Goal: Task Accomplishment & Management: Complete application form

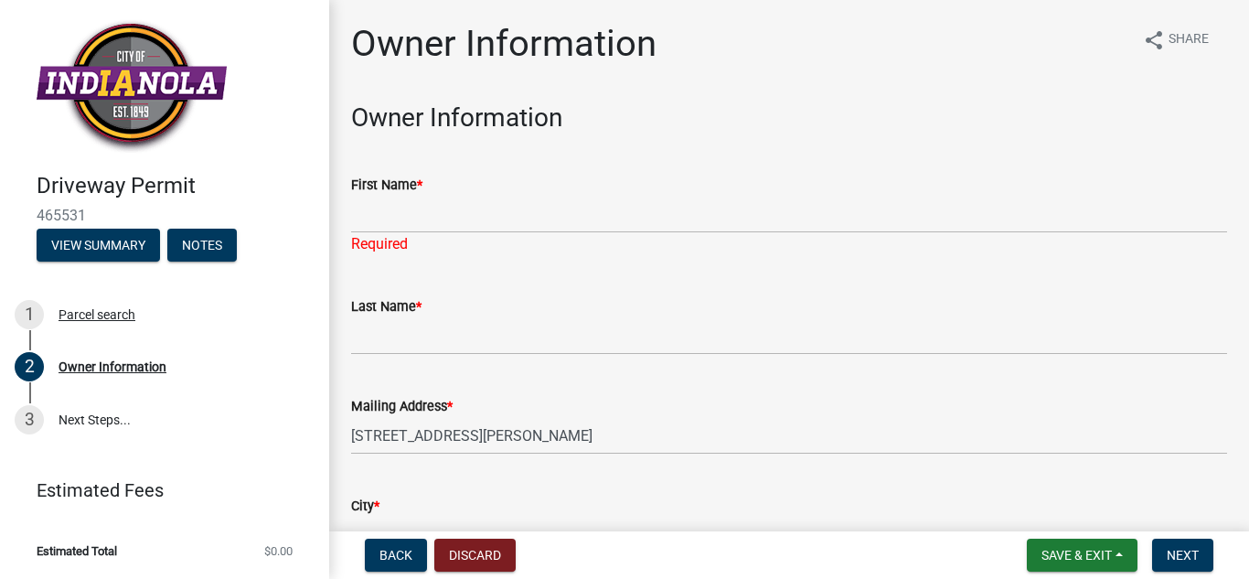
click at [380, 235] on div "Required" at bounding box center [789, 244] width 876 height 22
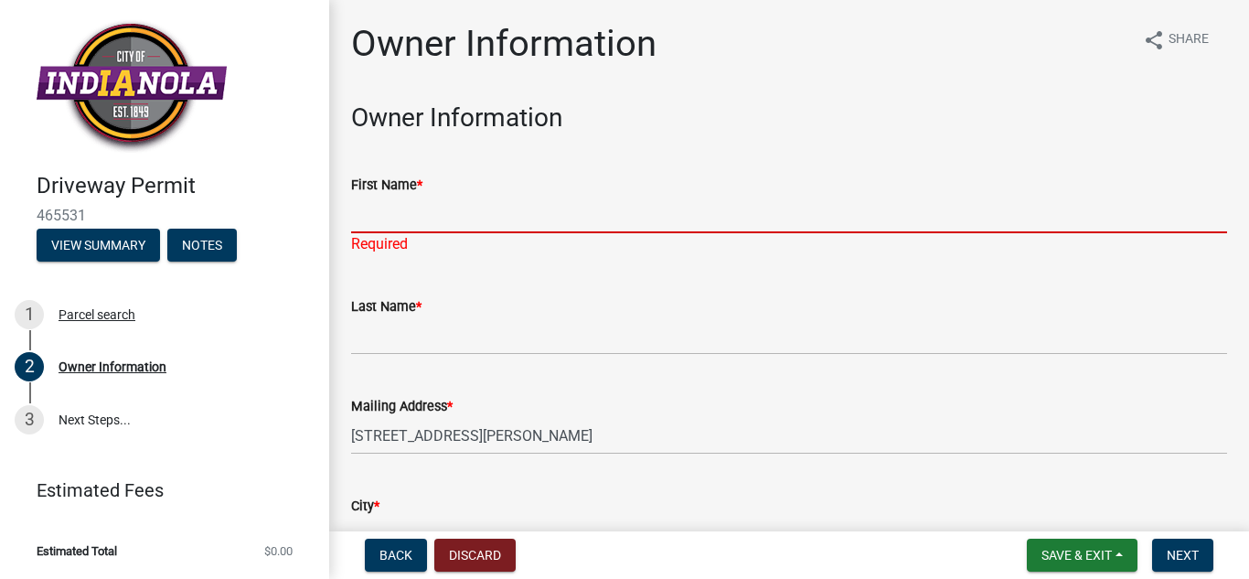
click at [390, 214] on input "First Name *" at bounding box center [789, 214] width 876 height 37
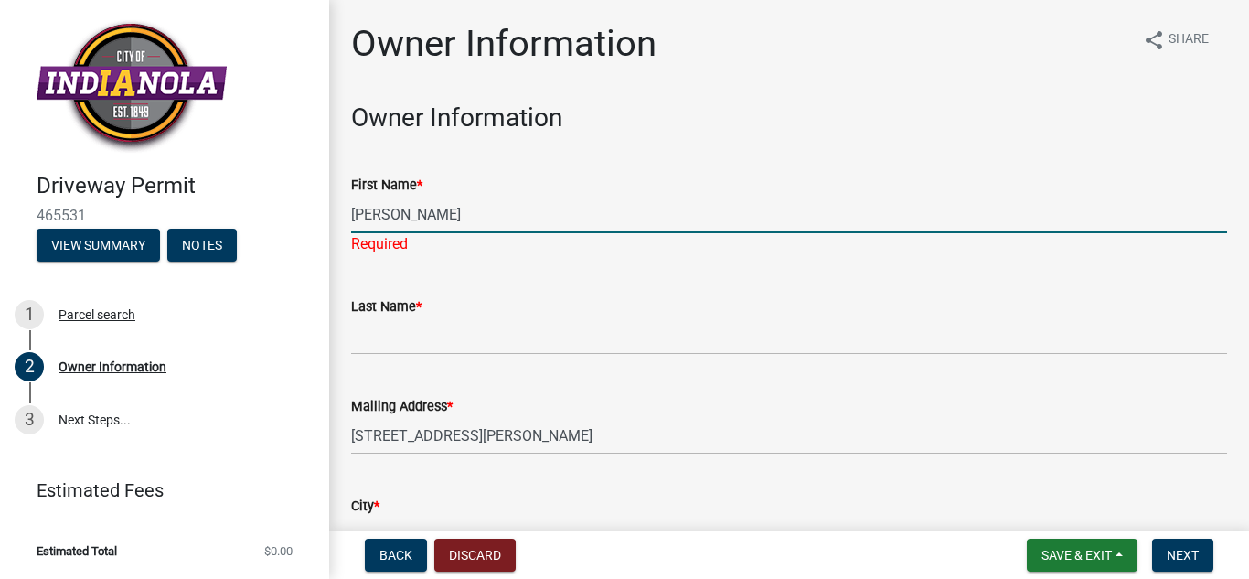
type input "[PERSON_NAME]"
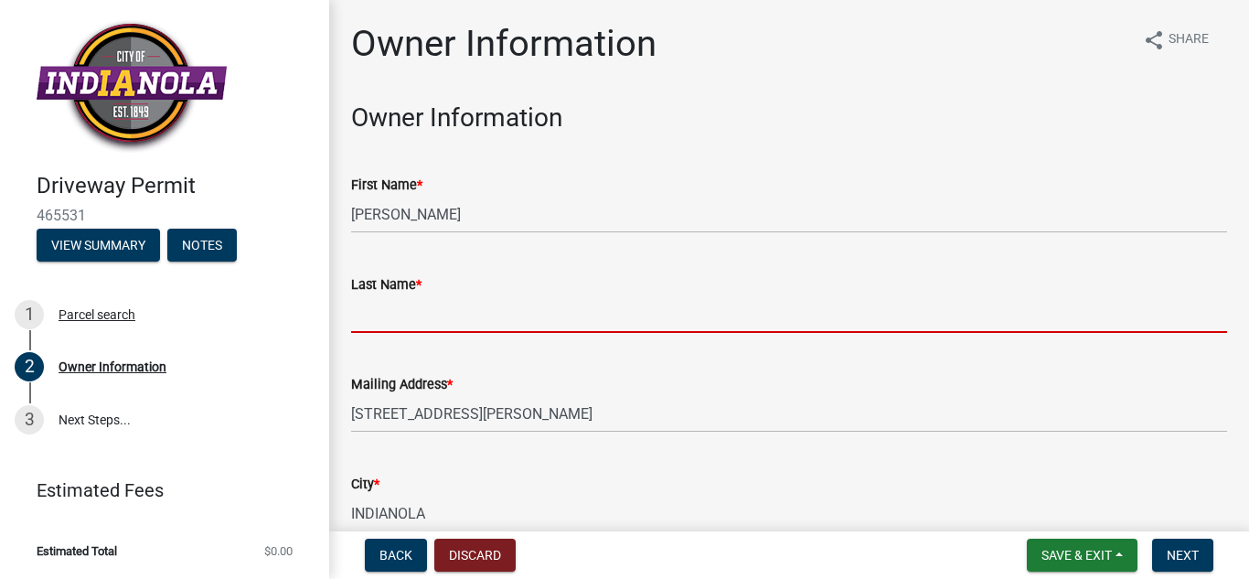
click at [384, 328] on input "Last Name *" at bounding box center [789, 313] width 876 height 37
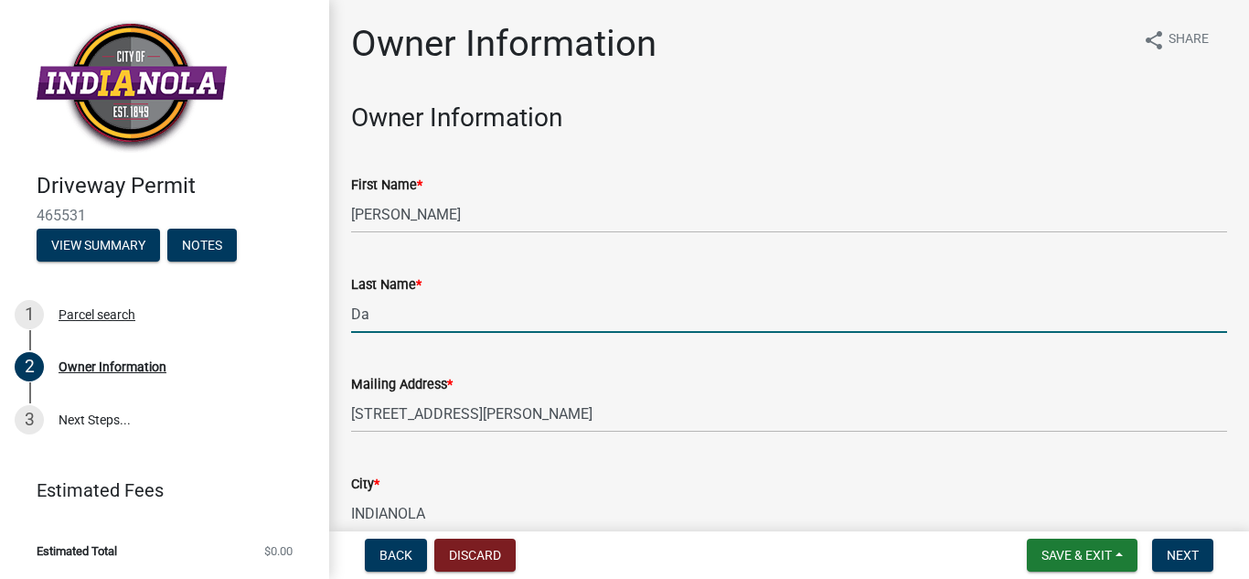
type input "D"
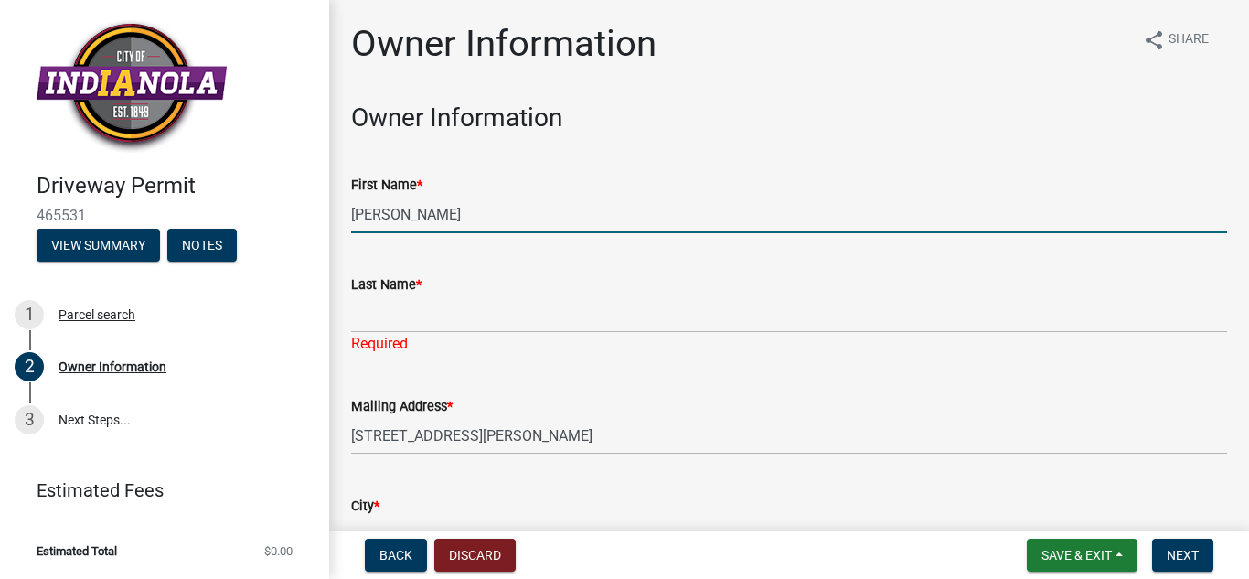
click at [426, 210] on input "[PERSON_NAME]" at bounding box center [789, 214] width 876 height 37
type input "R"
type input "[PERSON_NAME]"
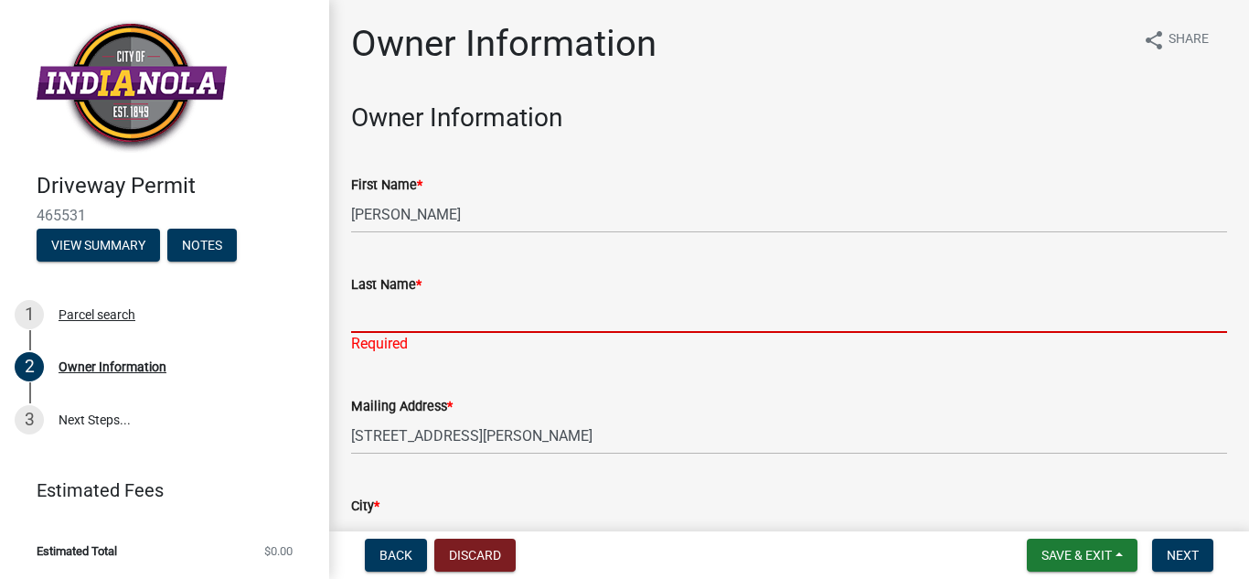
click at [399, 309] on input "Last Name *" at bounding box center [789, 313] width 876 height 37
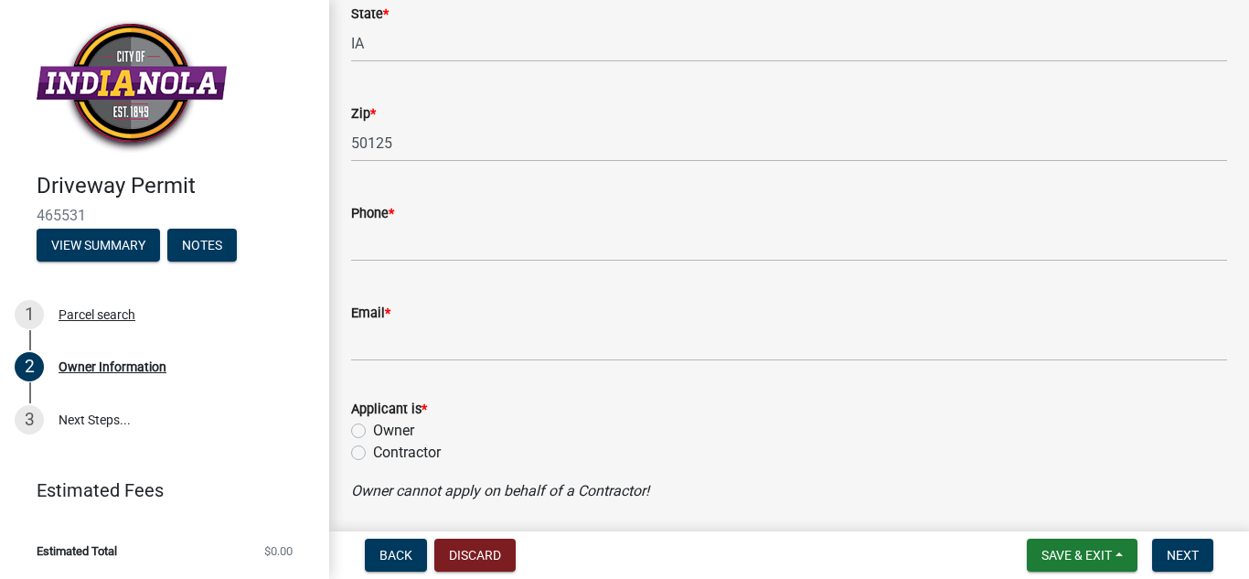
scroll to position [607, 0]
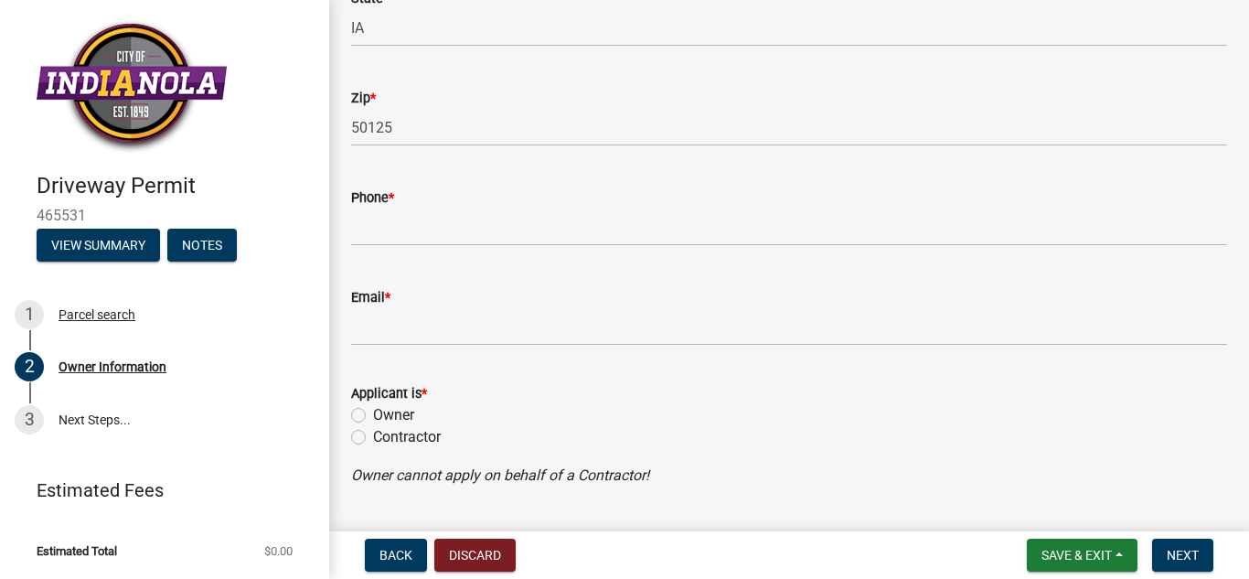
type input "[PERSON_NAME]"
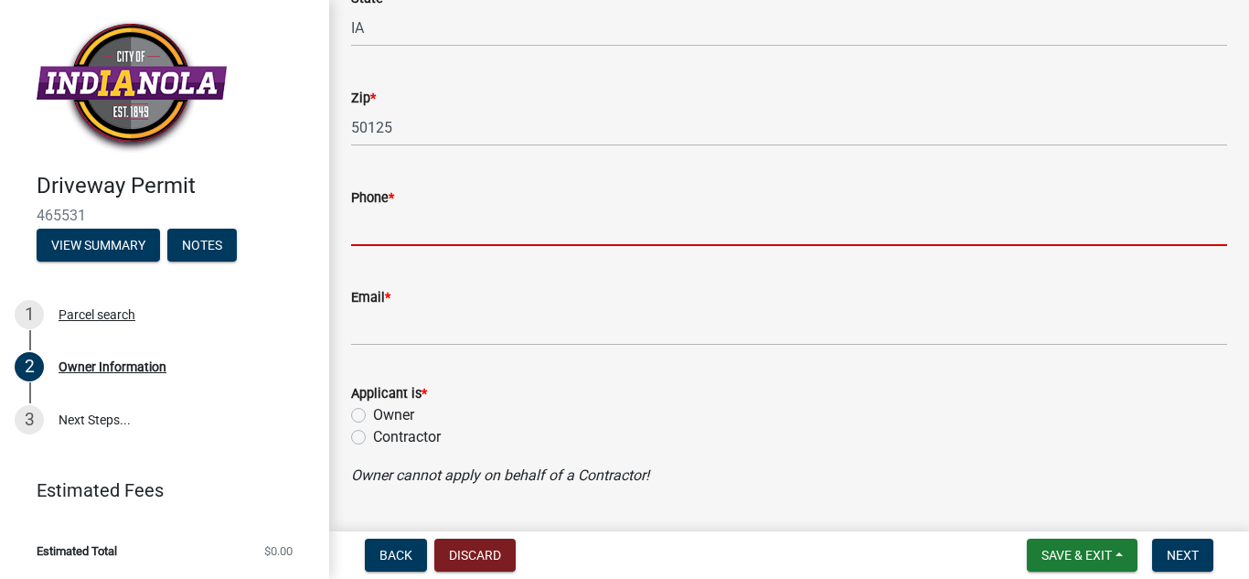
scroll to position [585, 0]
click at [391, 234] on input "Phone *" at bounding box center [789, 226] width 876 height 37
type input "6417502016"
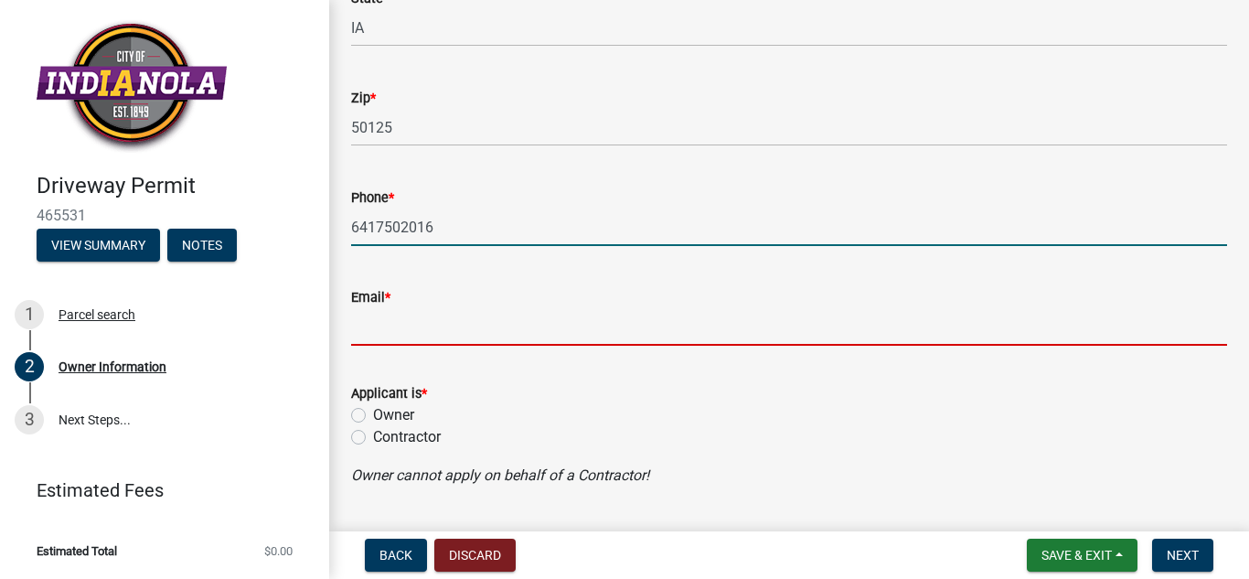
type input "[EMAIL_ADDRESS][DOMAIN_NAME]"
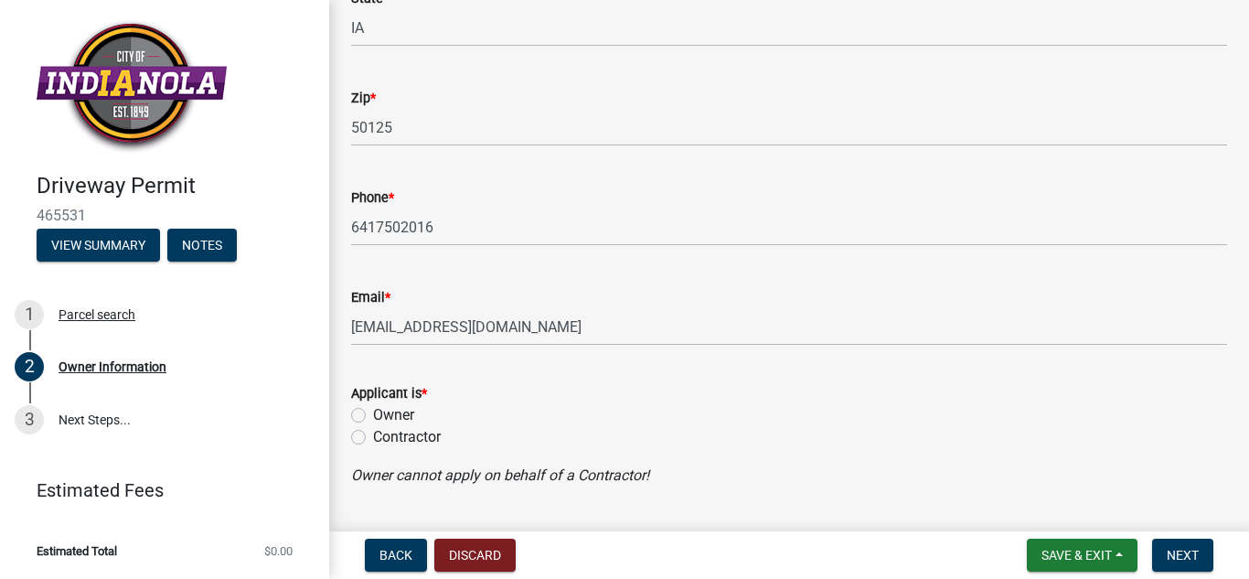
click at [373, 436] on label "Contractor" at bounding box center [407, 437] width 68 height 22
click at [373, 436] on input "Contractor" at bounding box center [379, 432] width 12 height 12
radio input "true"
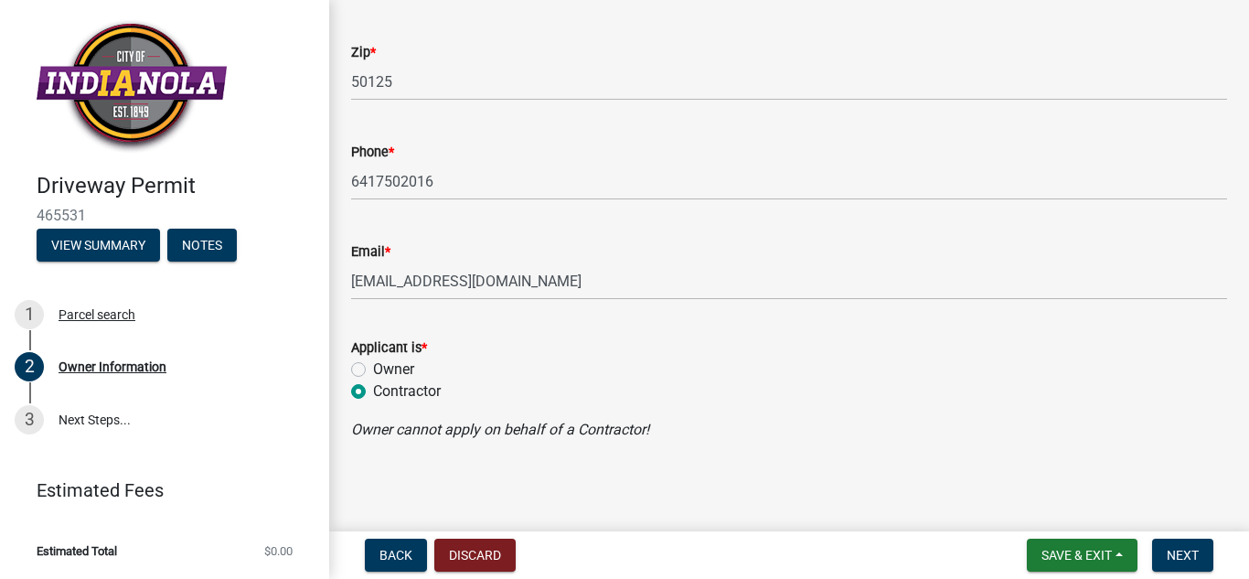
scroll to position [633, 0]
click at [1171, 558] on span "Next" at bounding box center [1182, 555] width 32 height 15
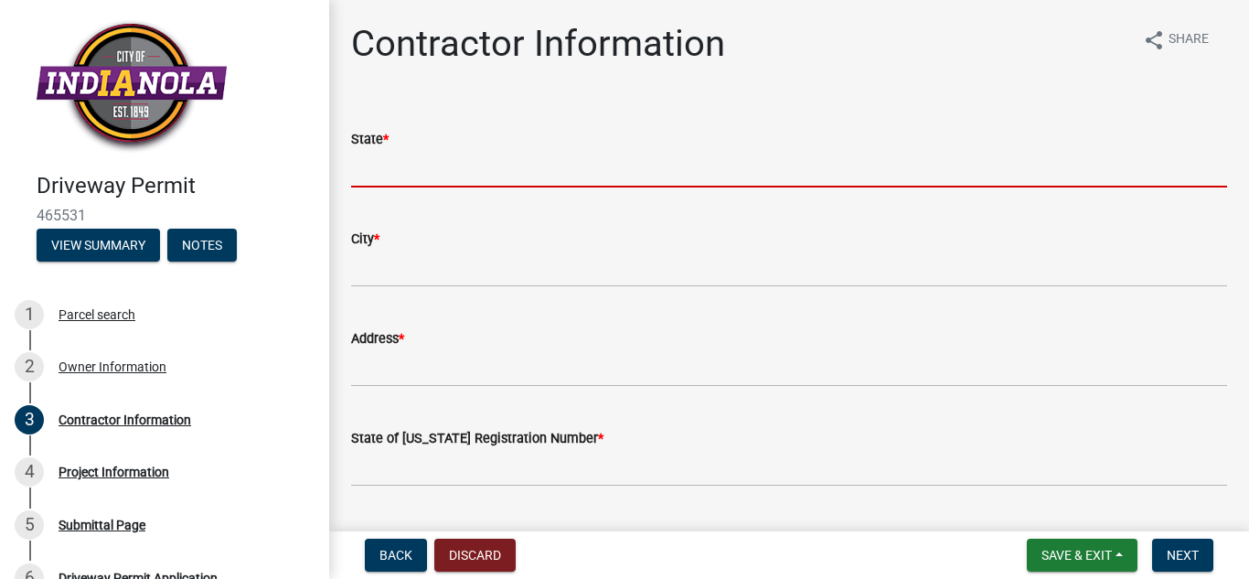
click at [378, 172] on input "State *" at bounding box center [789, 168] width 876 height 37
type input "IA"
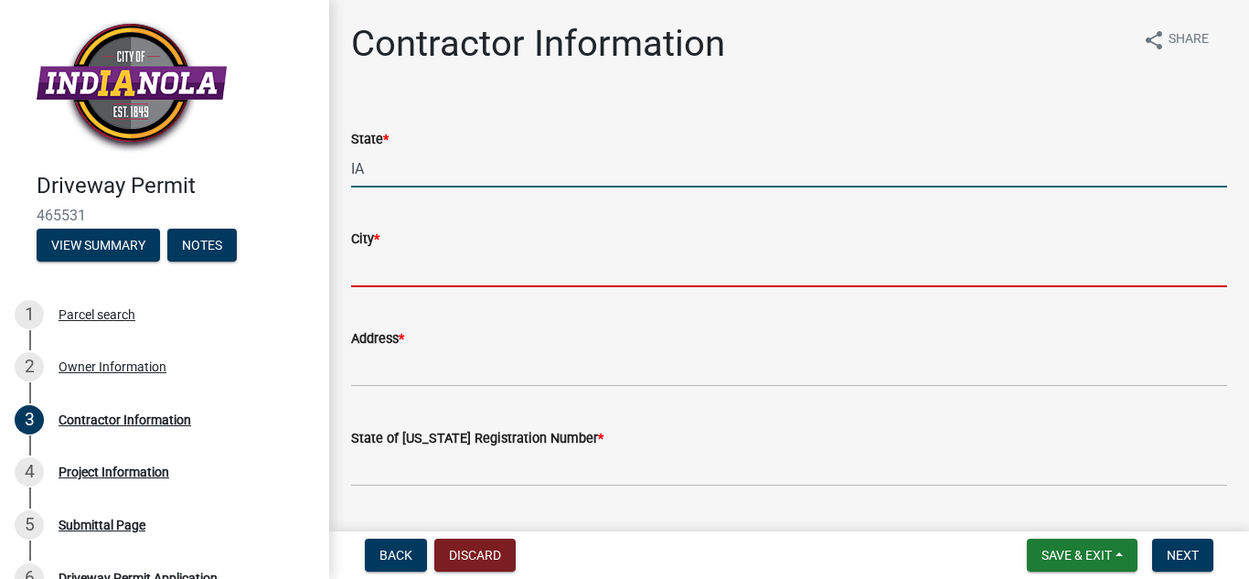
type input "des moines"
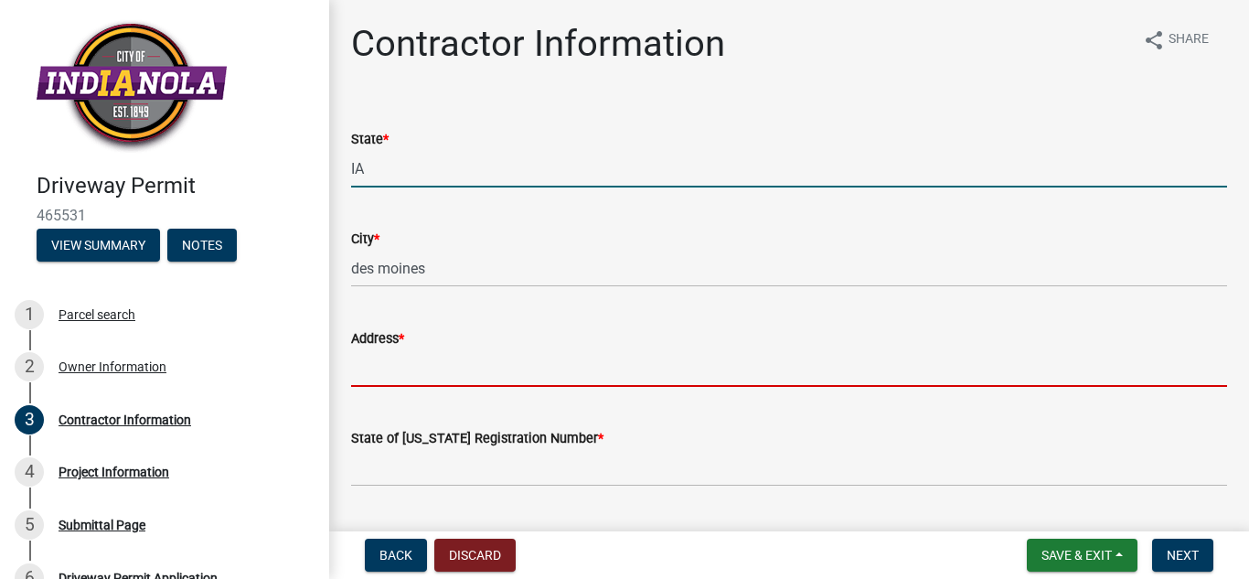
type input "[STREET_ADDRESS][PERSON_NAME]"
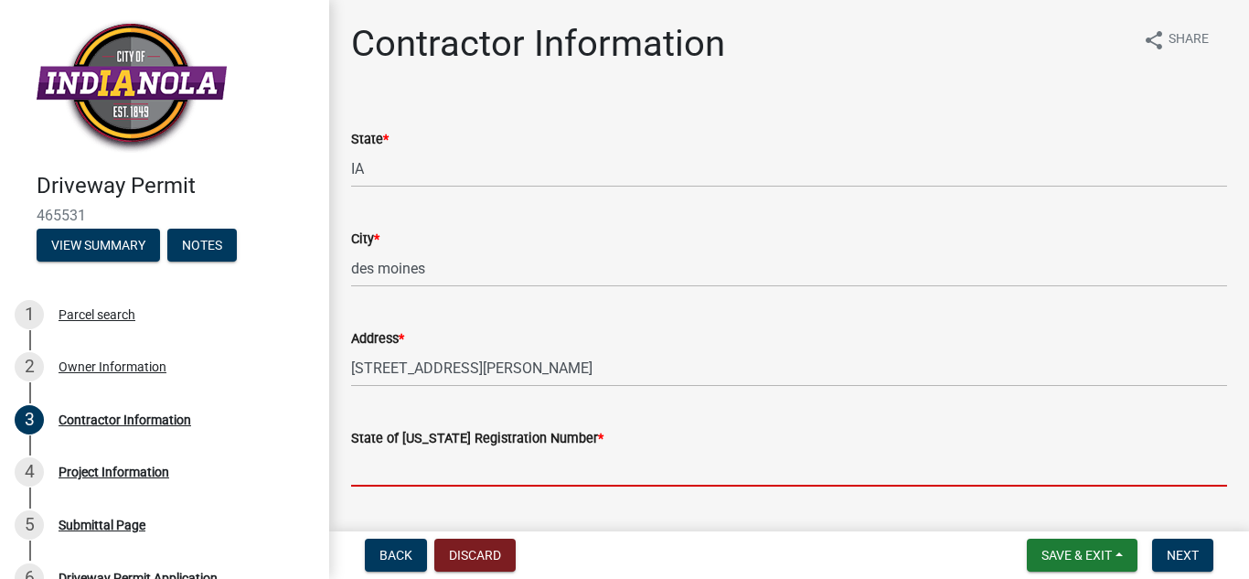
click at [387, 464] on input "State of [US_STATE] Registration Number *" at bounding box center [789, 467] width 876 height 37
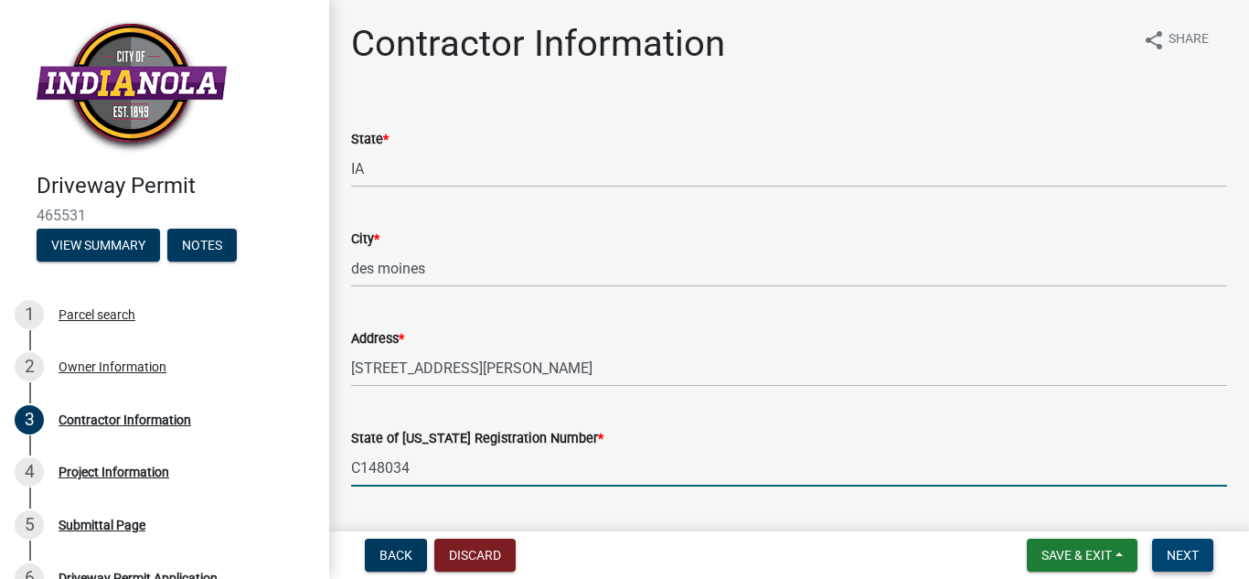
type input "C148034"
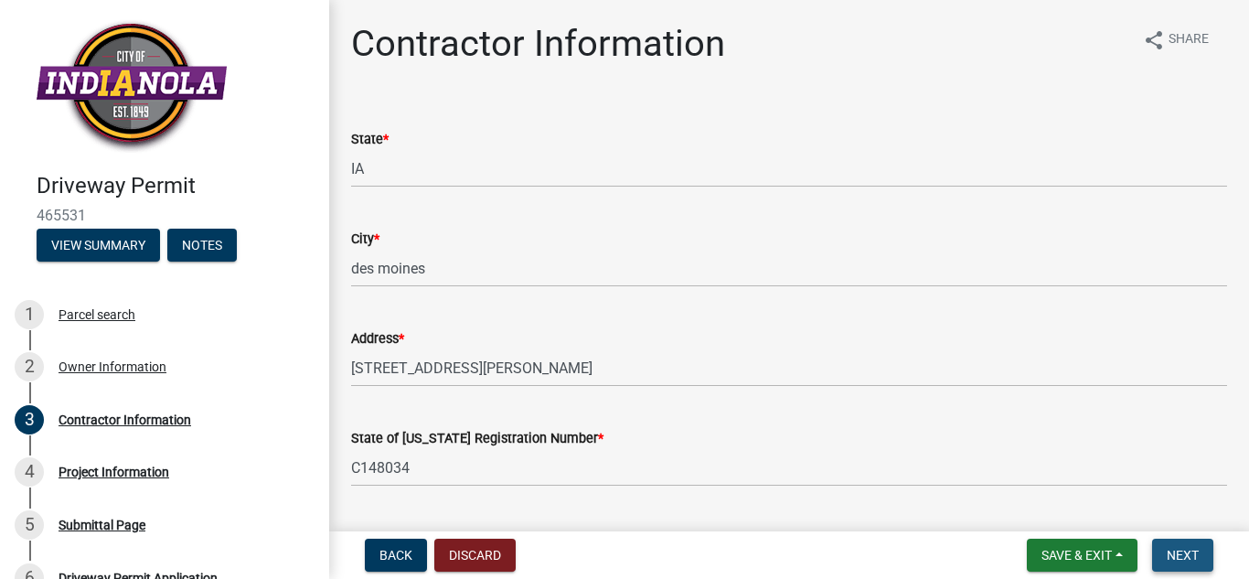
click at [1199, 562] on button "Next" at bounding box center [1182, 554] width 61 height 33
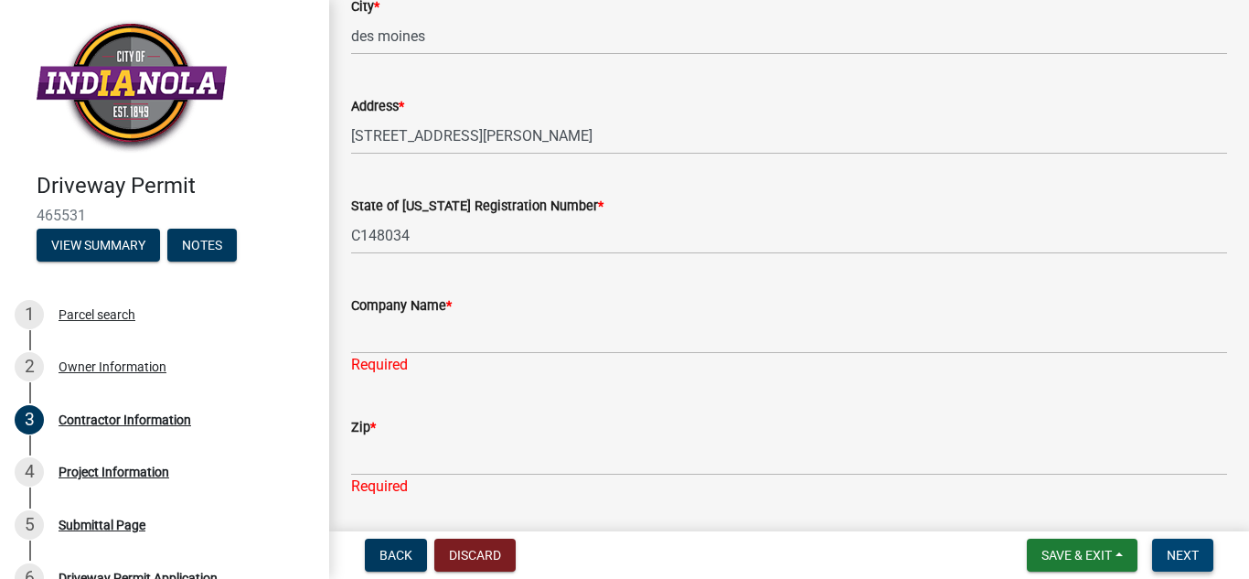
scroll to position [246, 0]
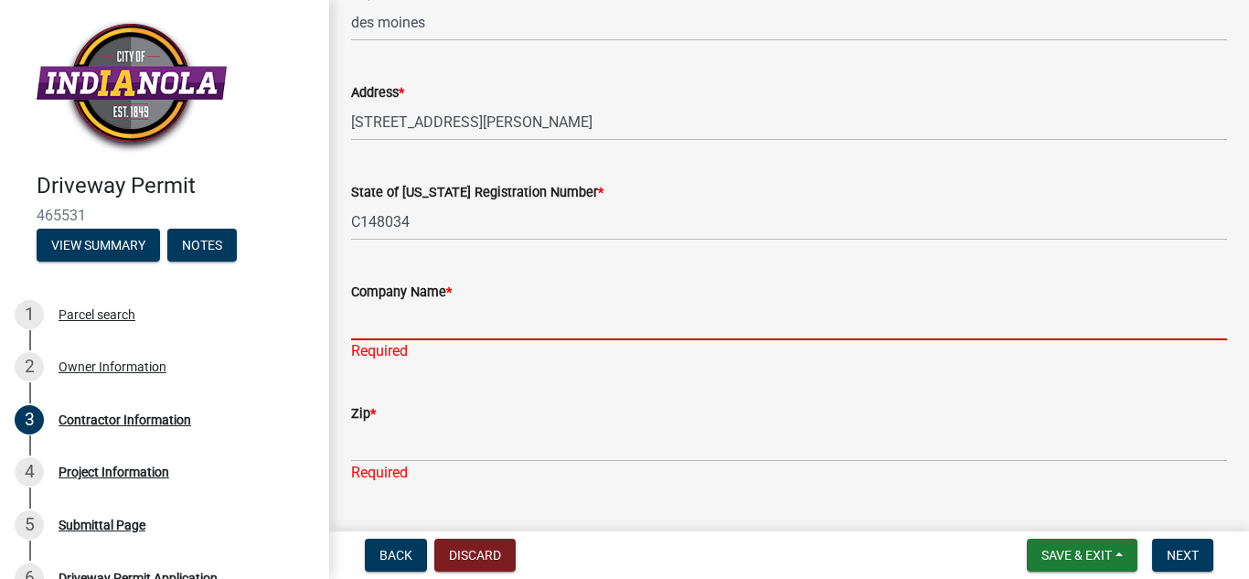
click at [394, 329] on input "Company Name *" at bounding box center [789, 321] width 876 height 37
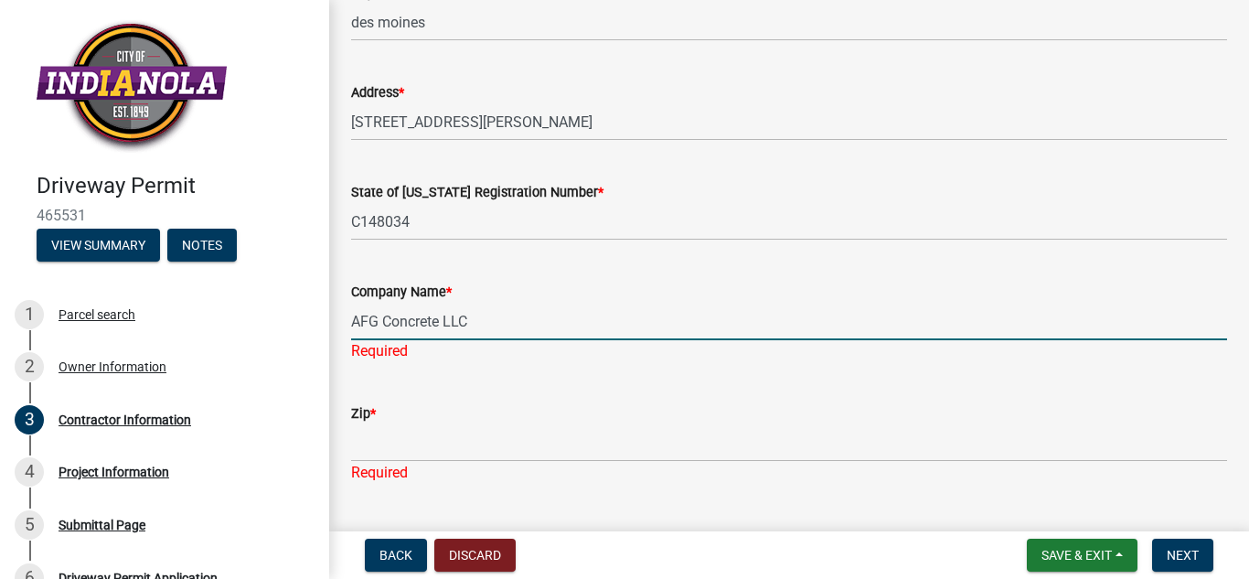
type input "AFG Concrete LLC"
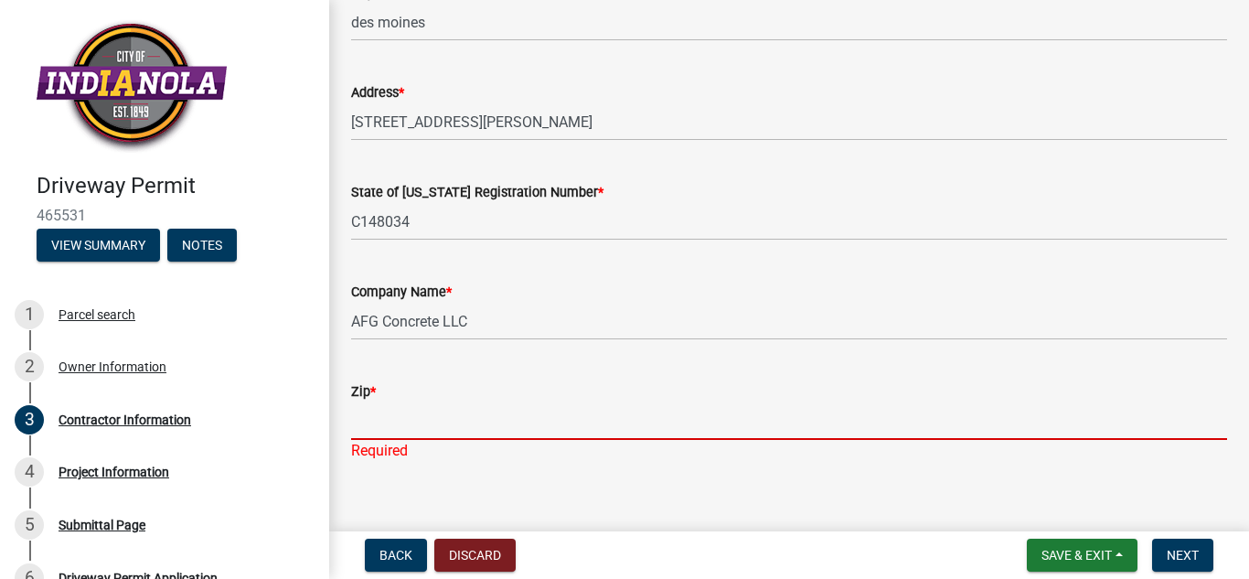
click at [374, 452] on div "Zip * Required" at bounding box center [789, 408] width 876 height 107
type input "50315"
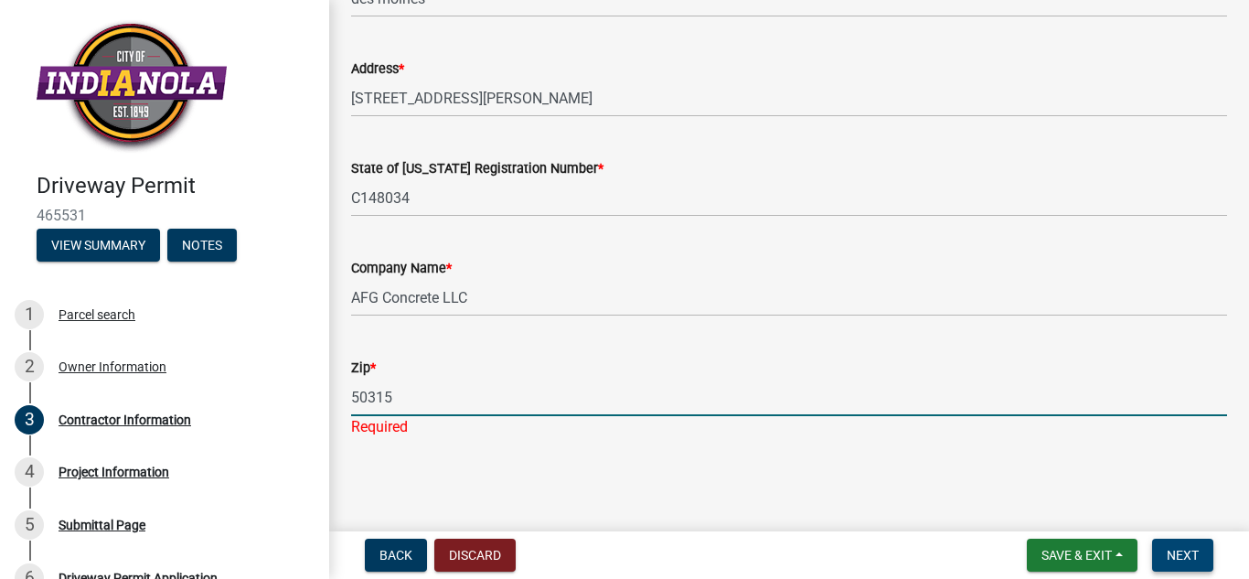
scroll to position [248, 0]
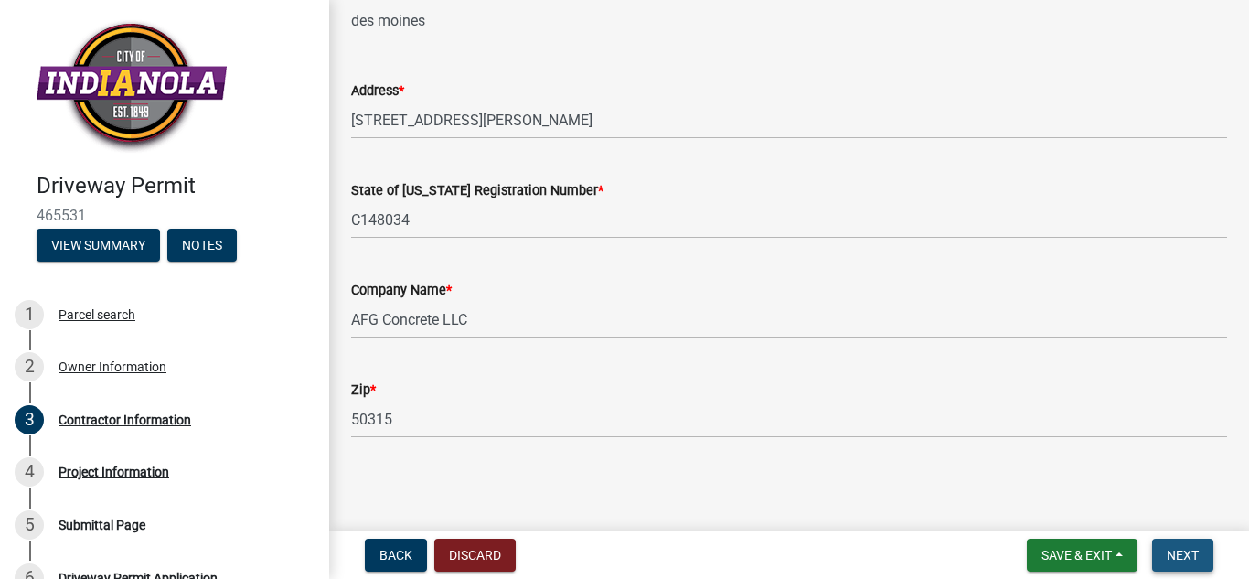
click at [1170, 555] on span "Next" at bounding box center [1182, 555] width 32 height 15
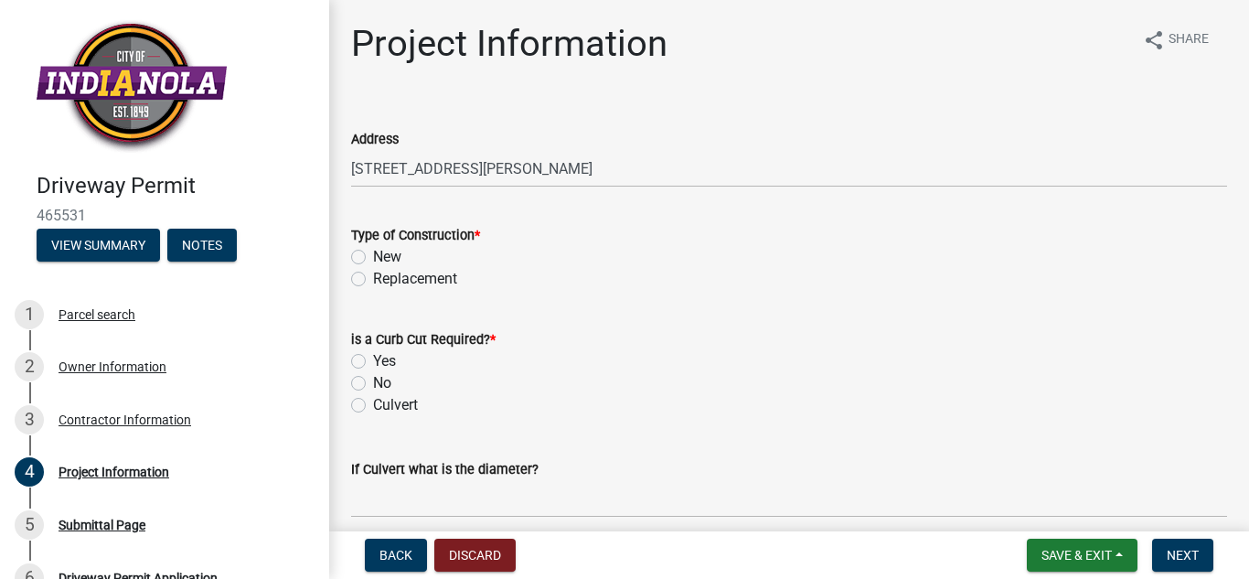
click at [373, 279] on label "Replacement" at bounding box center [415, 279] width 84 height 22
click at [373, 279] on input "Replacement" at bounding box center [379, 274] width 12 height 12
radio input "true"
click at [373, 253] on label "New" at bounding box center [387, 257] width 28 height 22
click at [373, 253] on input "New" at bounding box center [379, 252] width 12 height 12
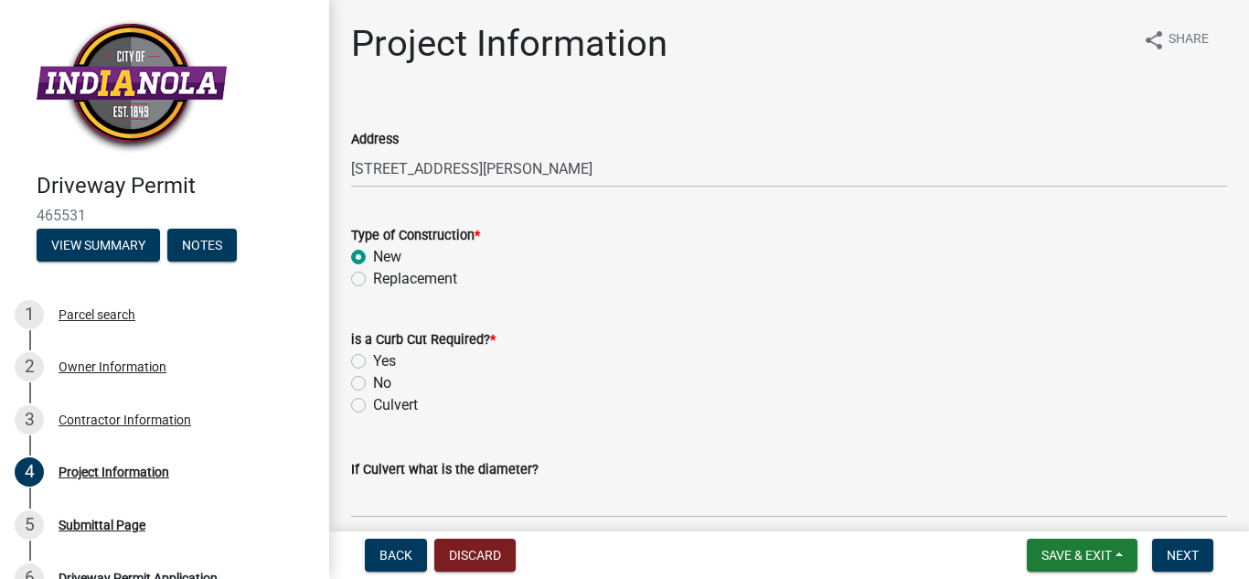
radio input "true"
click at [373, 383] on label "No" at bounding box center [382, 383] width 18 height 22
click at [373, 383] on input "No" at bounding box center [379, 378] width 12 height 12
radio input "true"
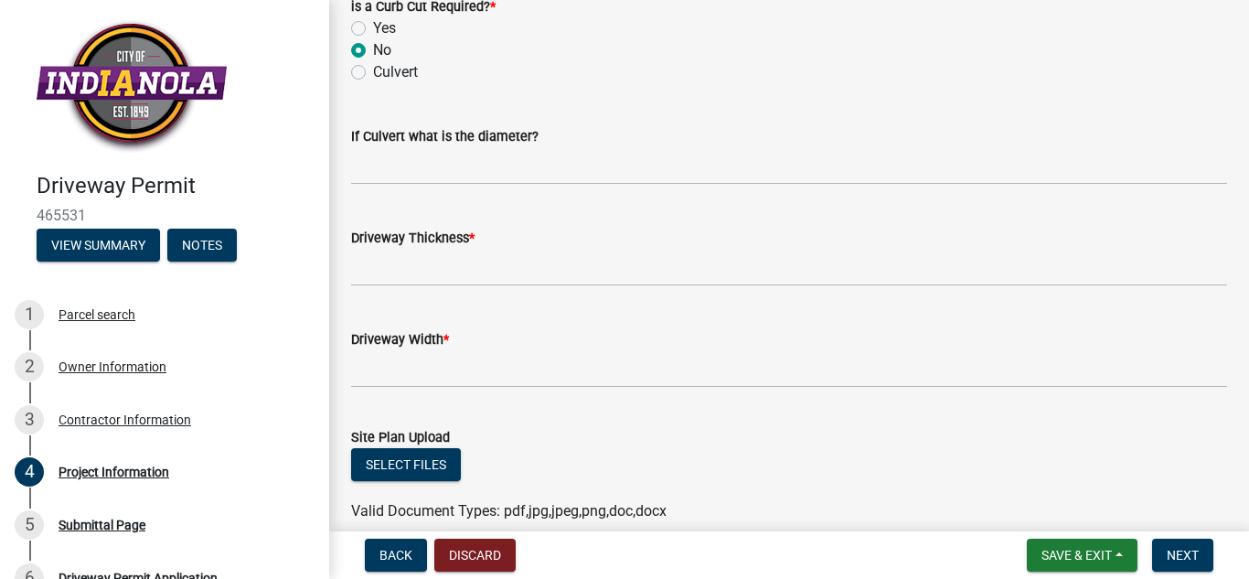
scroll to position [344, 0]
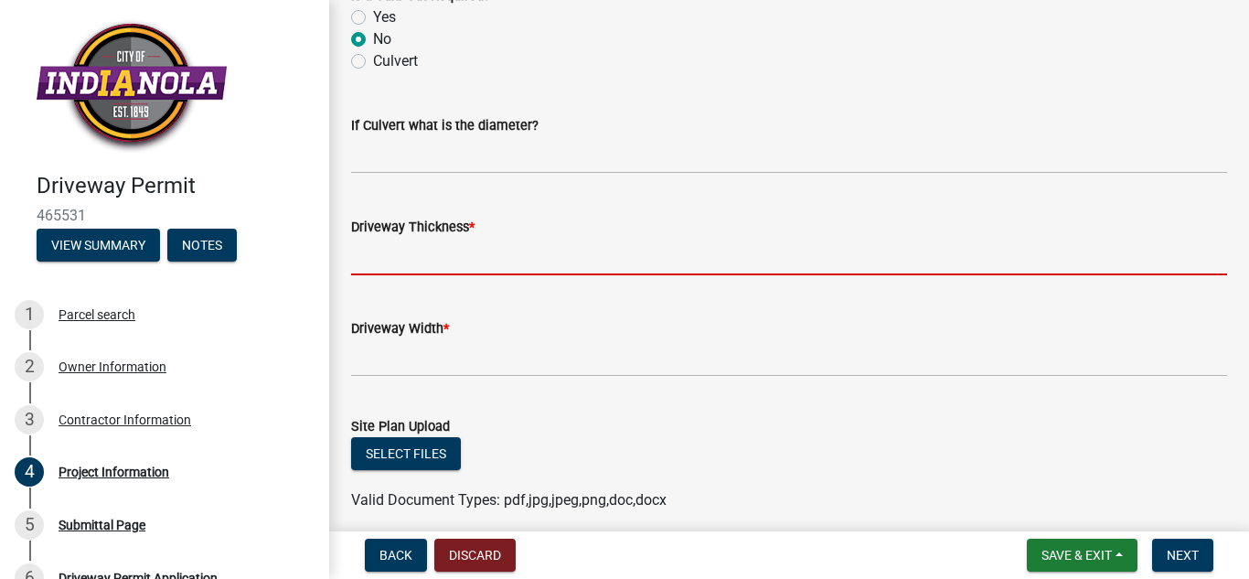
click at [379, 258] on input "text" at bounding box center [789, 256] width 876 height 37
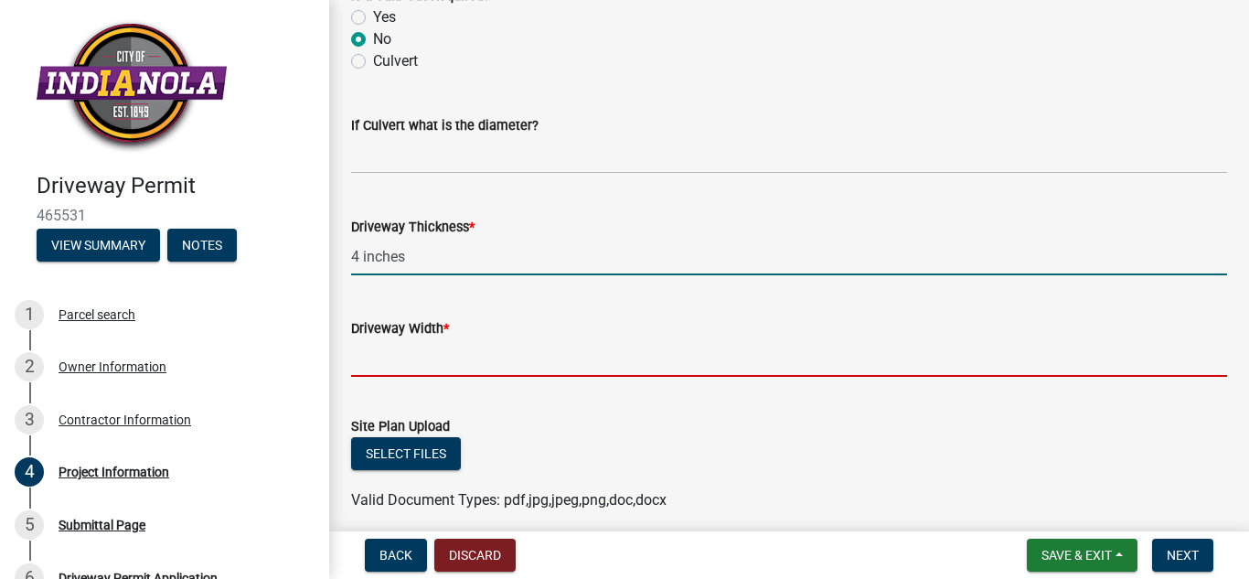
type input "4"
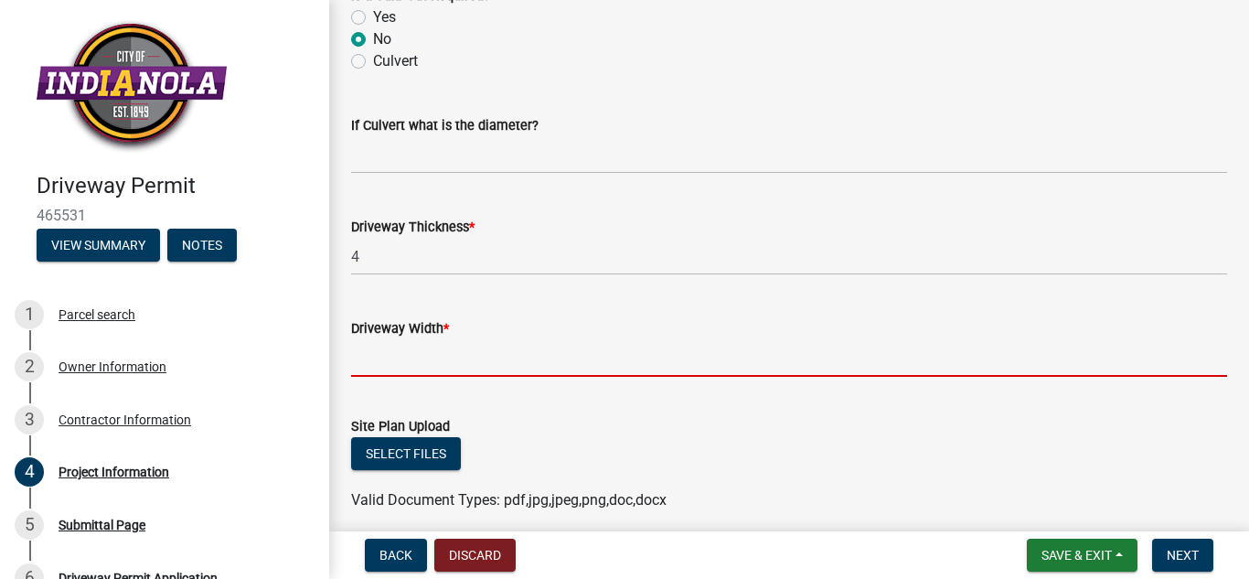
click at [409, 340] on input "text" at bounding box center [789, 357] width 876 height 37
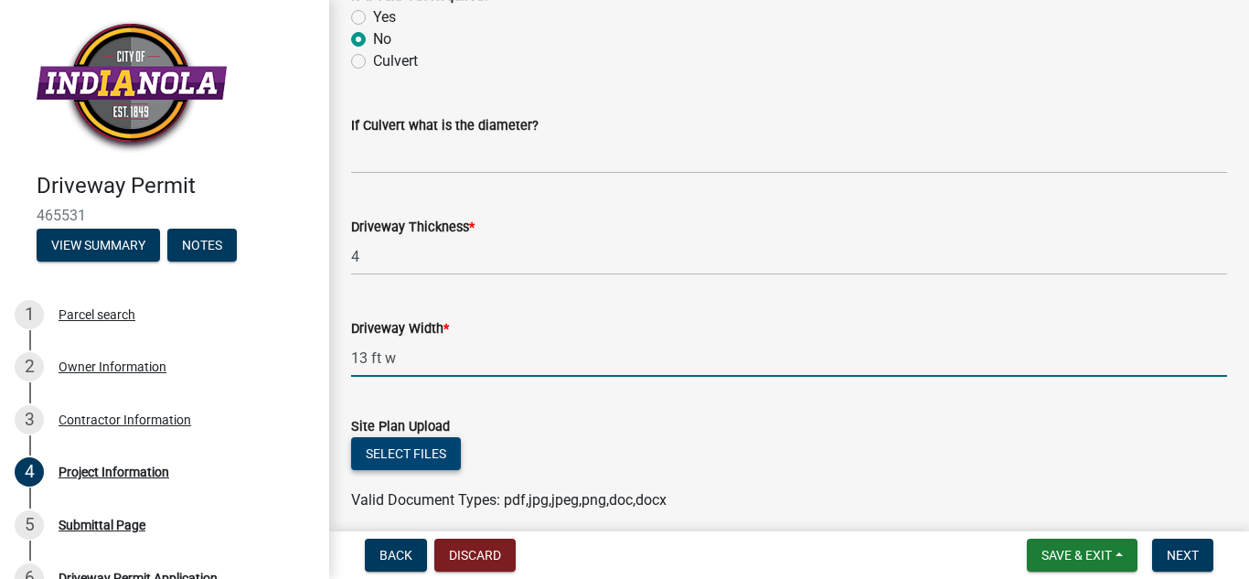
type input "13"
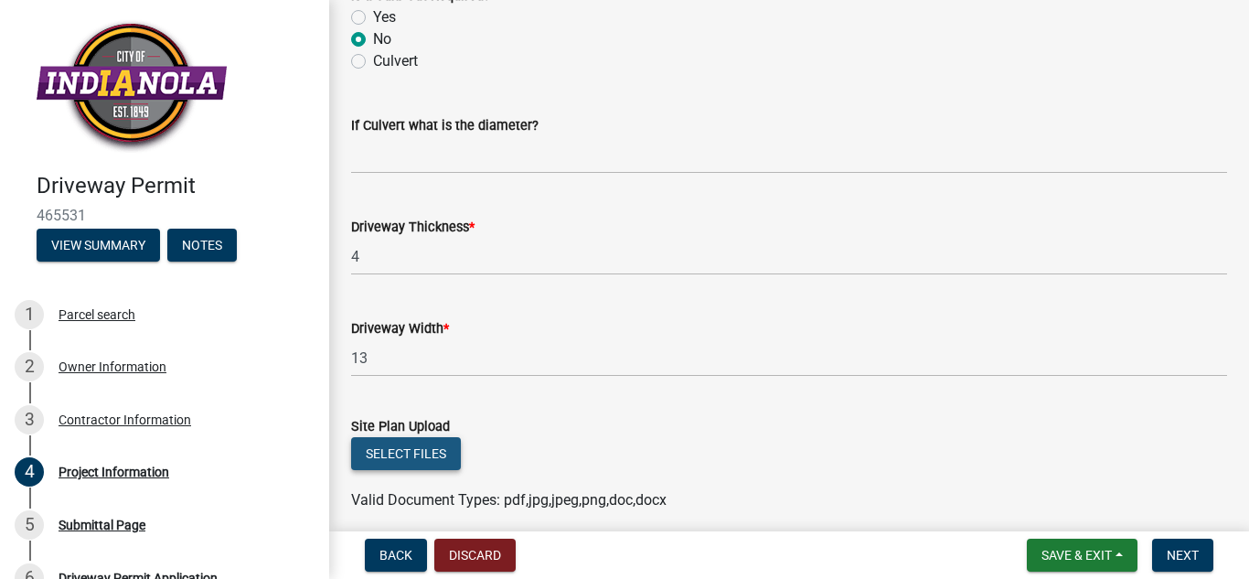
click at [439, 452] on button "Select files" at bounding box center [406, 453] width 110 height 33
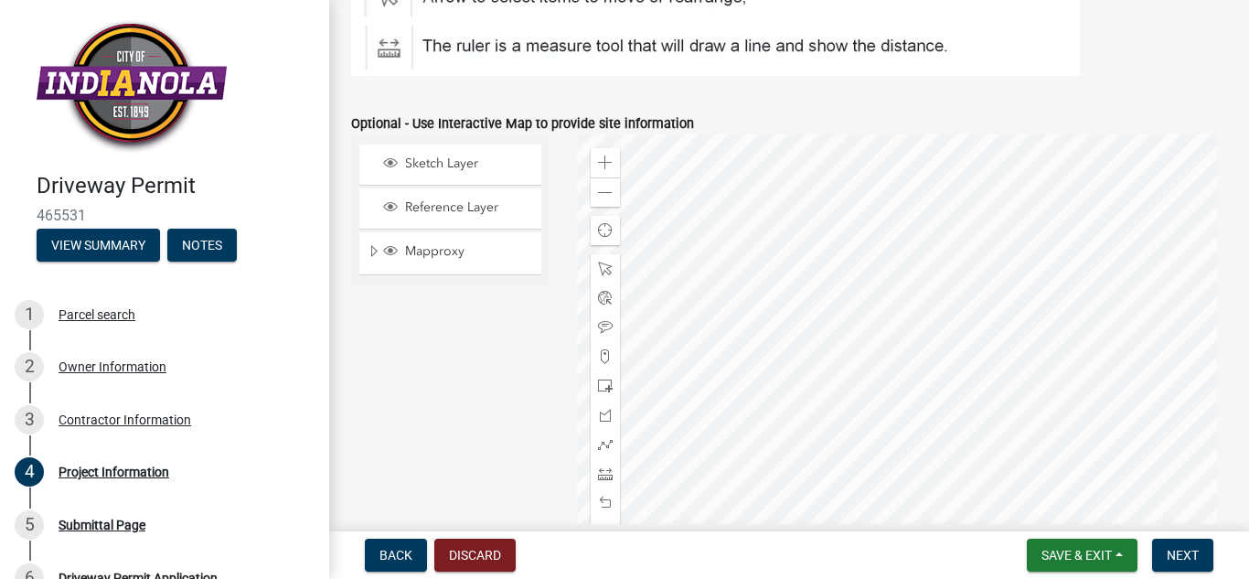
scroll to position [1096, 0]
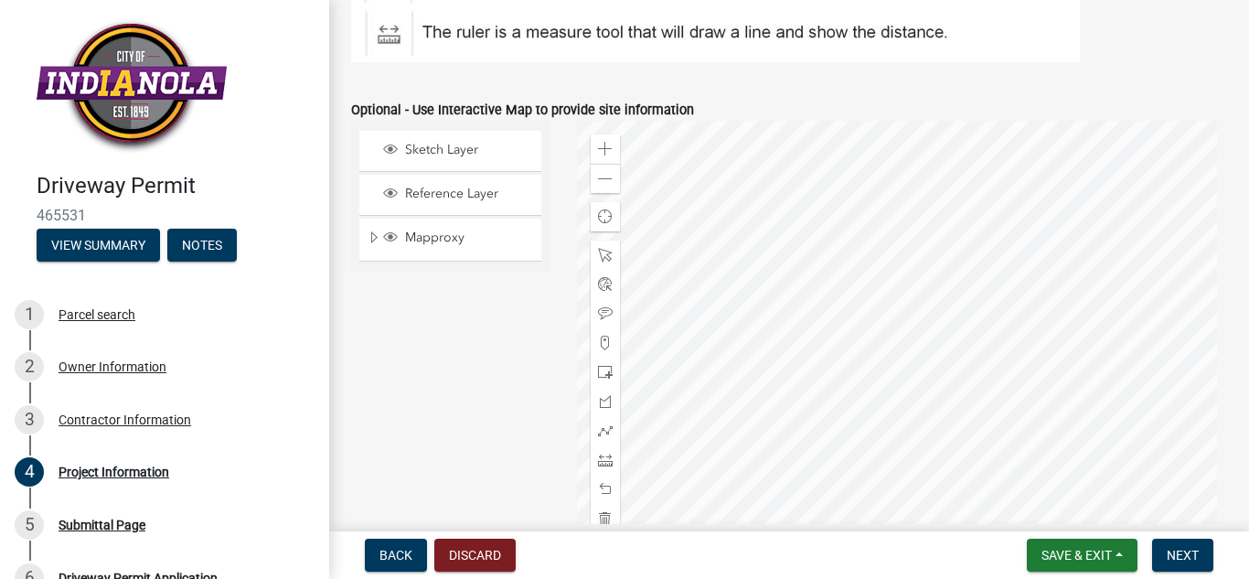
click at [822, 300] on div at bounding box center [902, 349] width 650 height 457
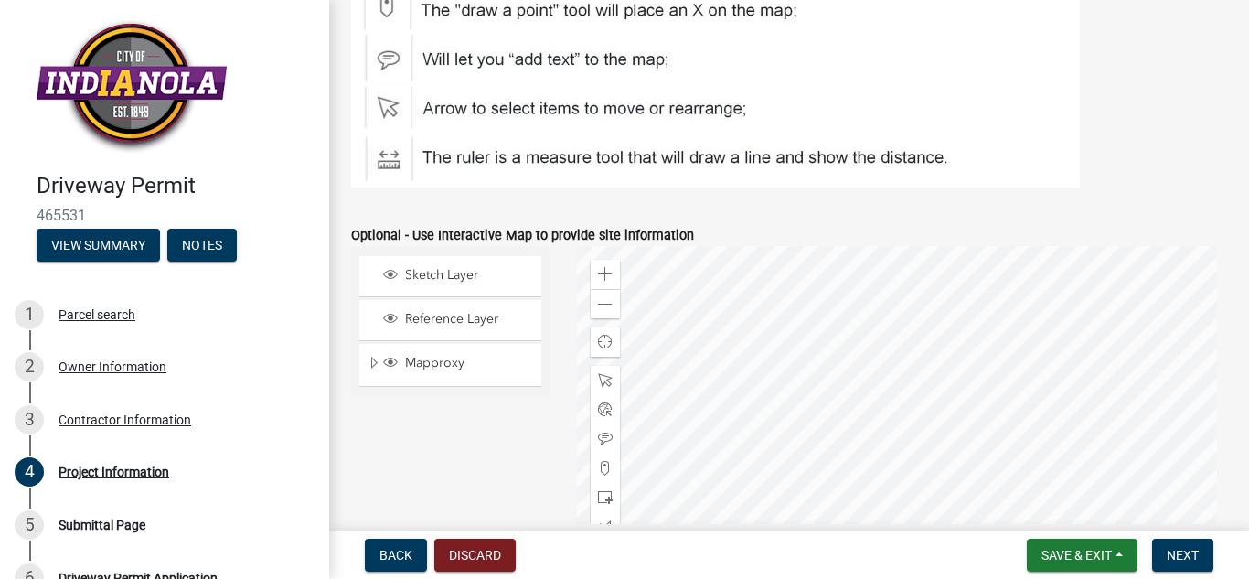
scroll to position [964, 0]
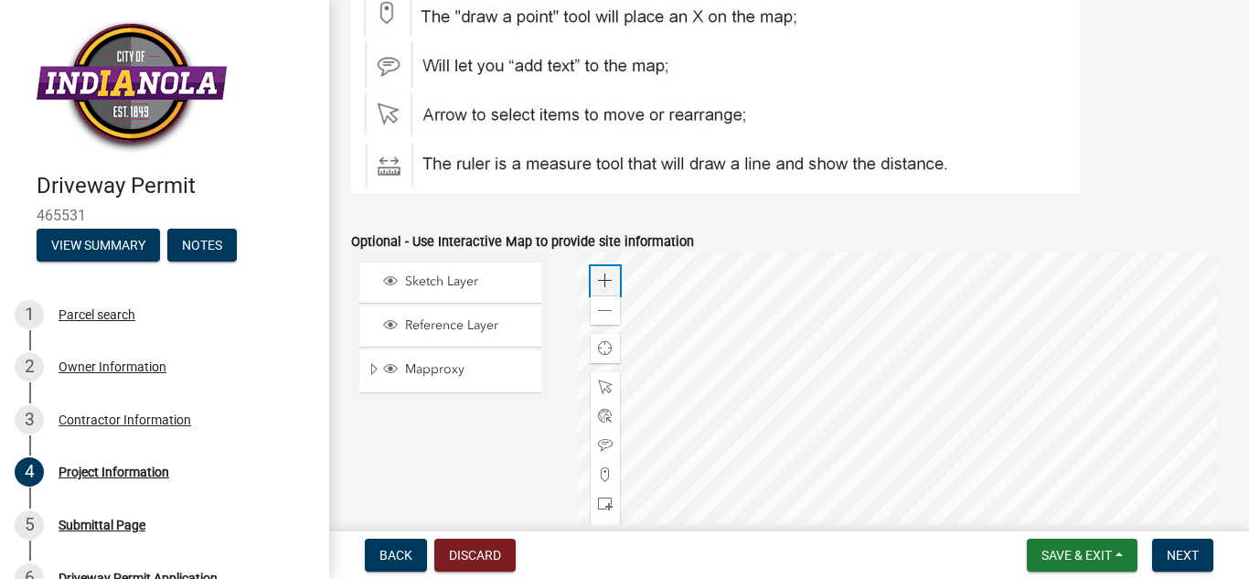
click at [592, 276] on div "Zoom in" at bounding box center [605, 280] width 29 height 29
click at [1033, 282] on div at bounding box center [902, 480] width 650 height 457
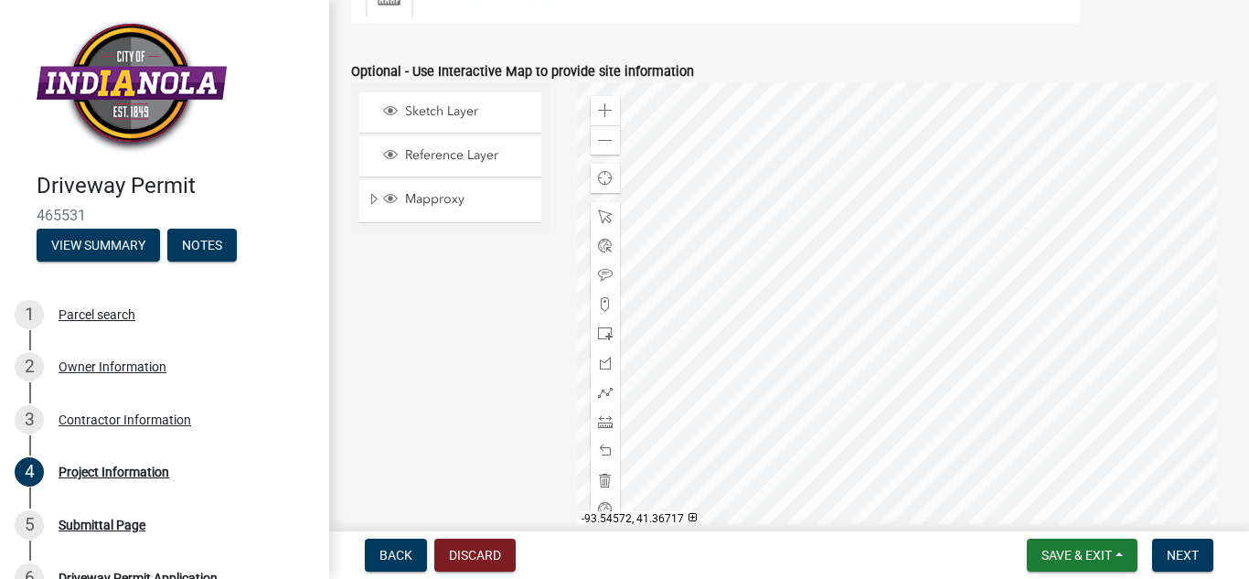
scroll to position [1131, 0]
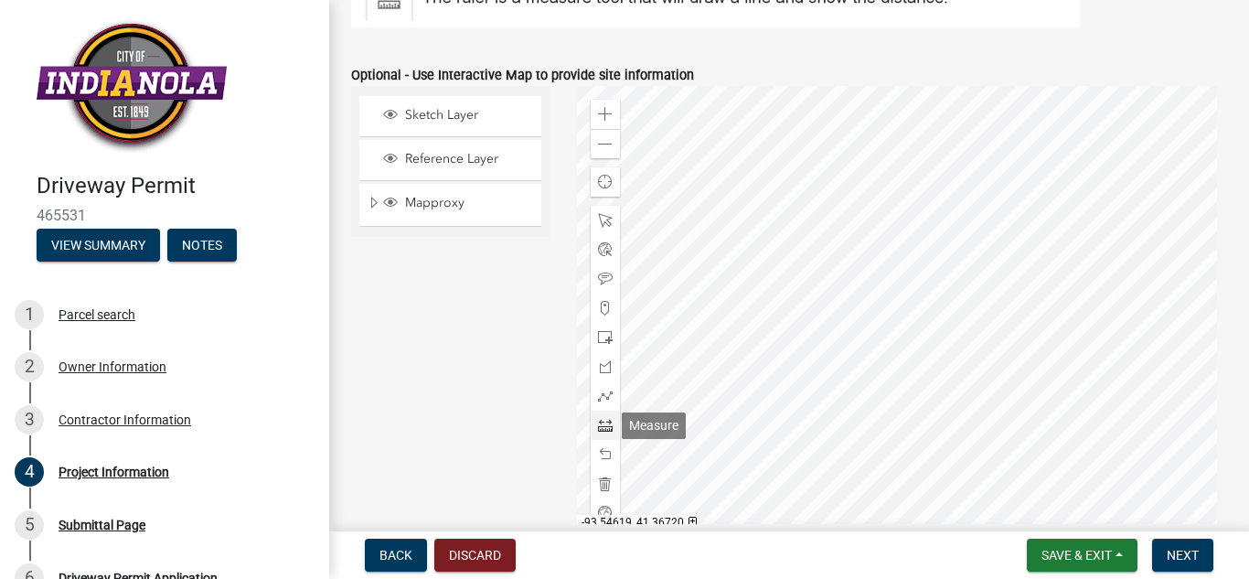
click at [605, 420] on span at bounding box center [605, 425] width 15 height 15
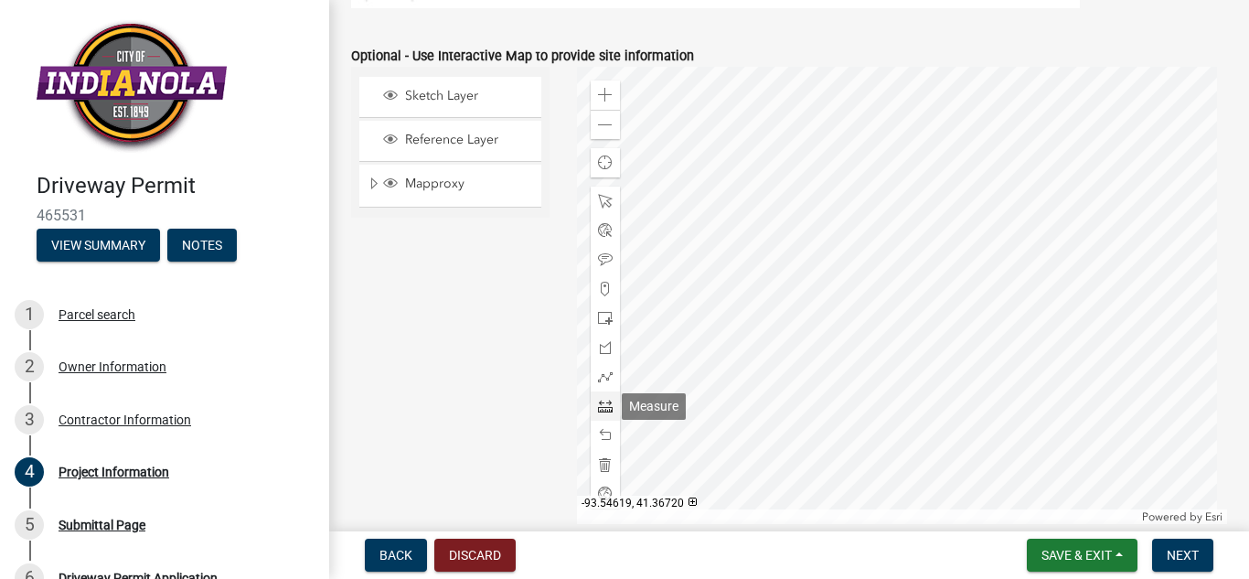
click at [599, 410] on span at bounding box center [605, 406] width 15 height 15
click at [829, 308] on div at bounding box center [902, 295] width 650 height 457
click at [826, 310] on div at bounding box center [902, 295] width 650 height 457
click at [860, 344] on div at bounding box center [902, 295] width 650 height 457
click at [856, 346] on div at bounding box center [902, 295] width 650 height 457
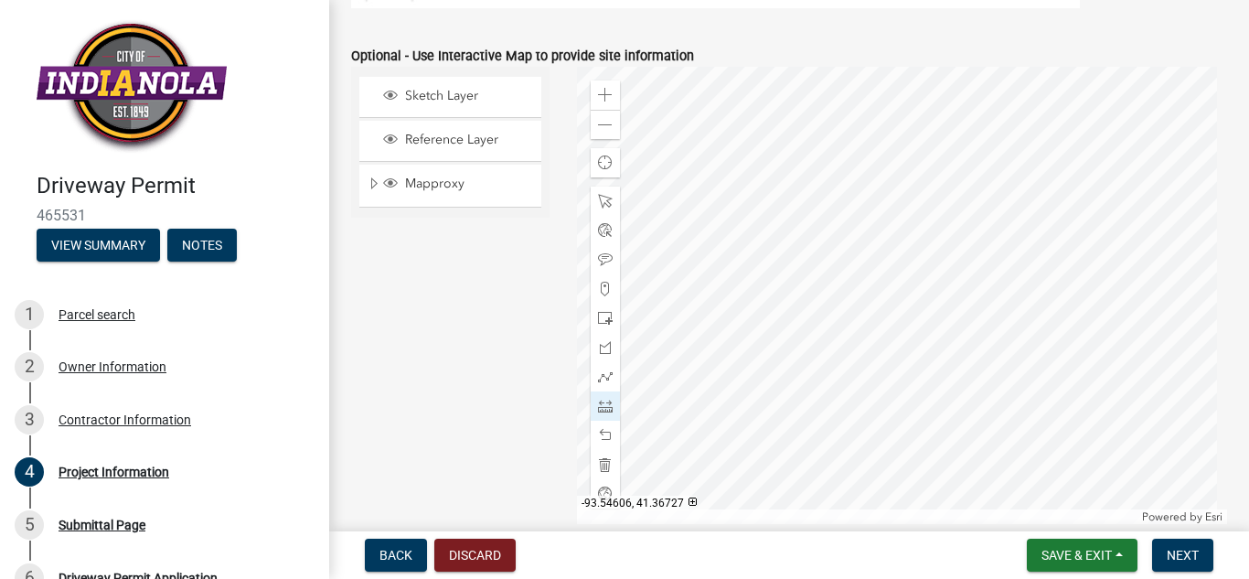
click at [828, 284] on div at bounding box center [902, 295] width 650 height 457
click at [865, 184] on div at bounding box center [902, 295] width 650 height 457
click at [861, 189] on div at bounding box center [902, 295] width 650 height 457
click at [606, 428] on span at bounding box center [605, 435] width 15 height 15
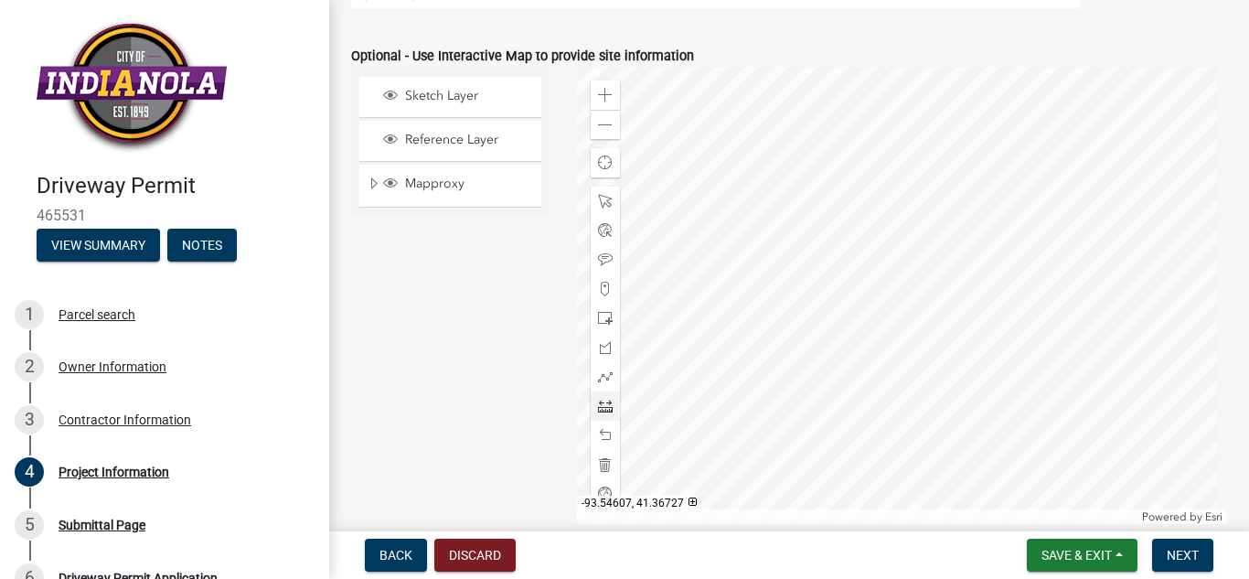
click at [816, 294] on div at bounding box center [902, 295] width 650 height 457
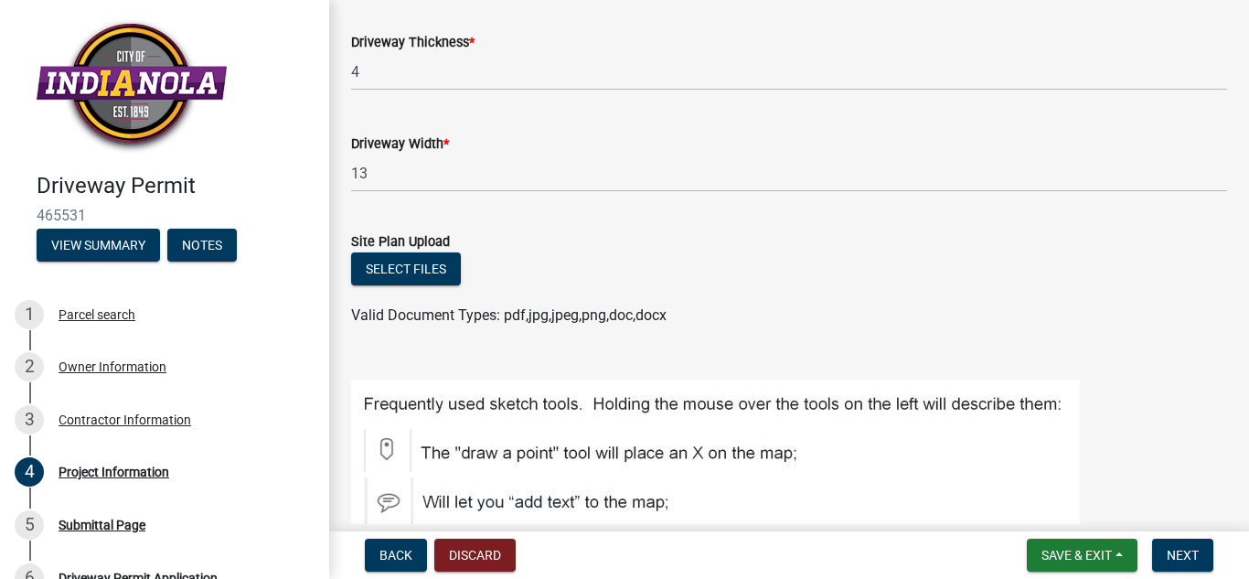
scroll to position [526, 0]
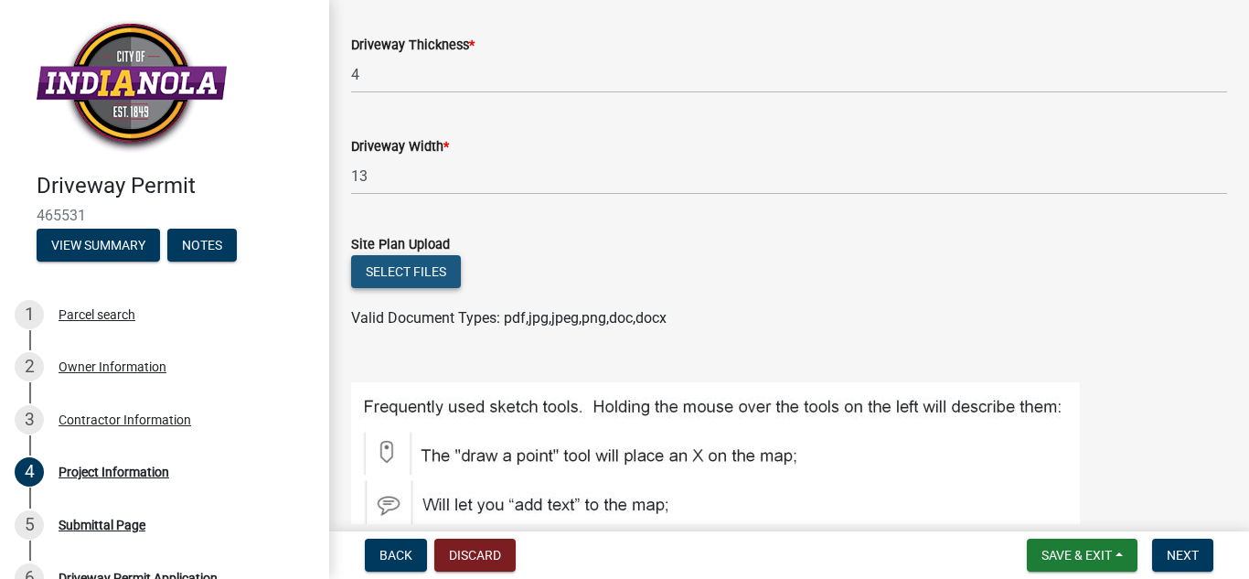
click at [403, 272] on button "Select files" at bounding box center [406, 271] width 110 height 33
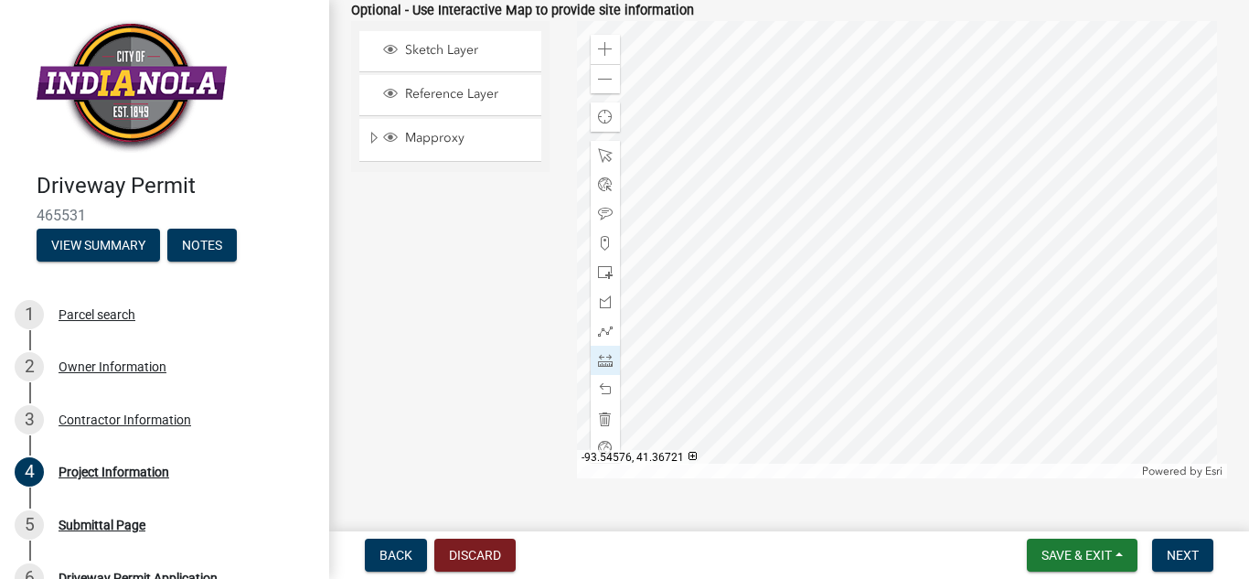
scroll to position [1273, 0]
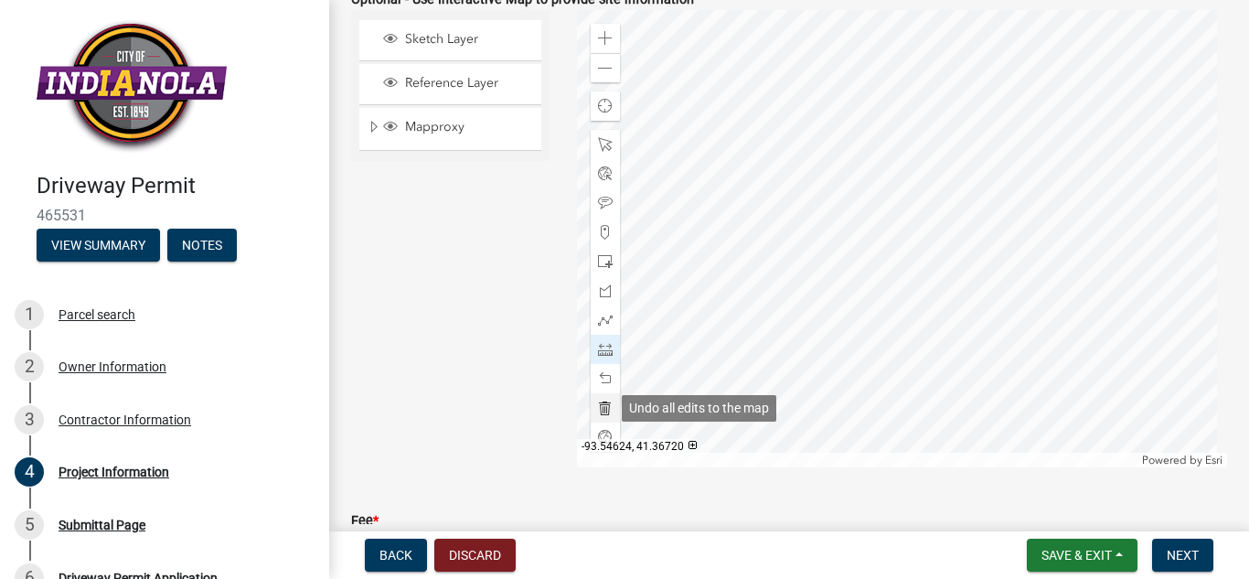
click at [600, 401] on span at bounding box center [605, 407] width 15 height 15
click at [1173, 562] on span "Next" at bounding box center [1182, 555] width 32 height 15
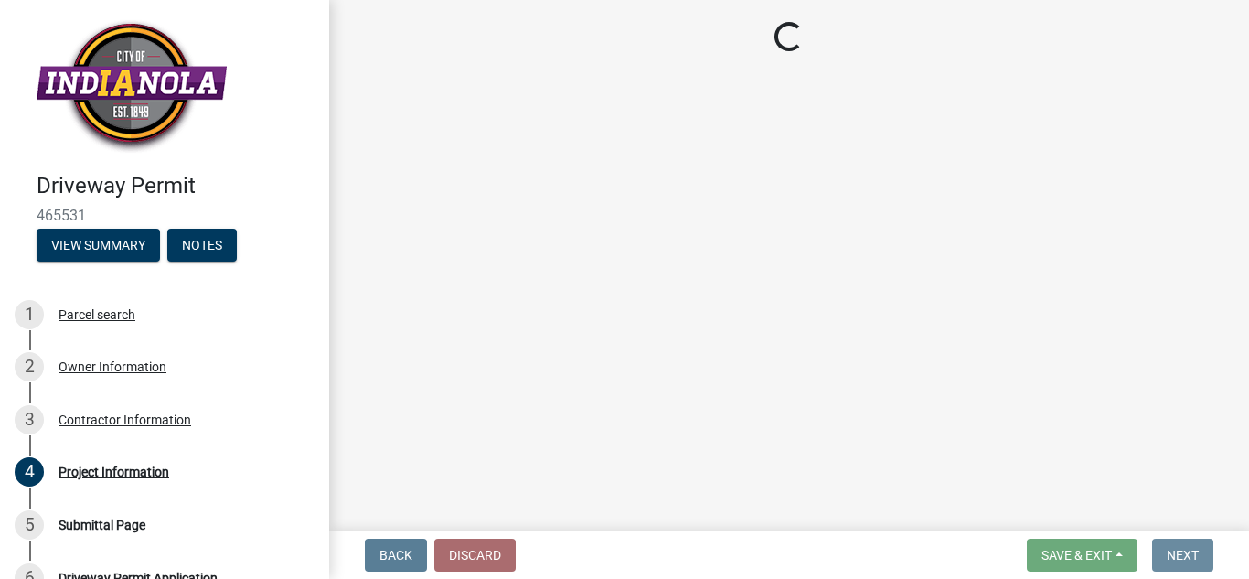
scroll to position [0, 0]
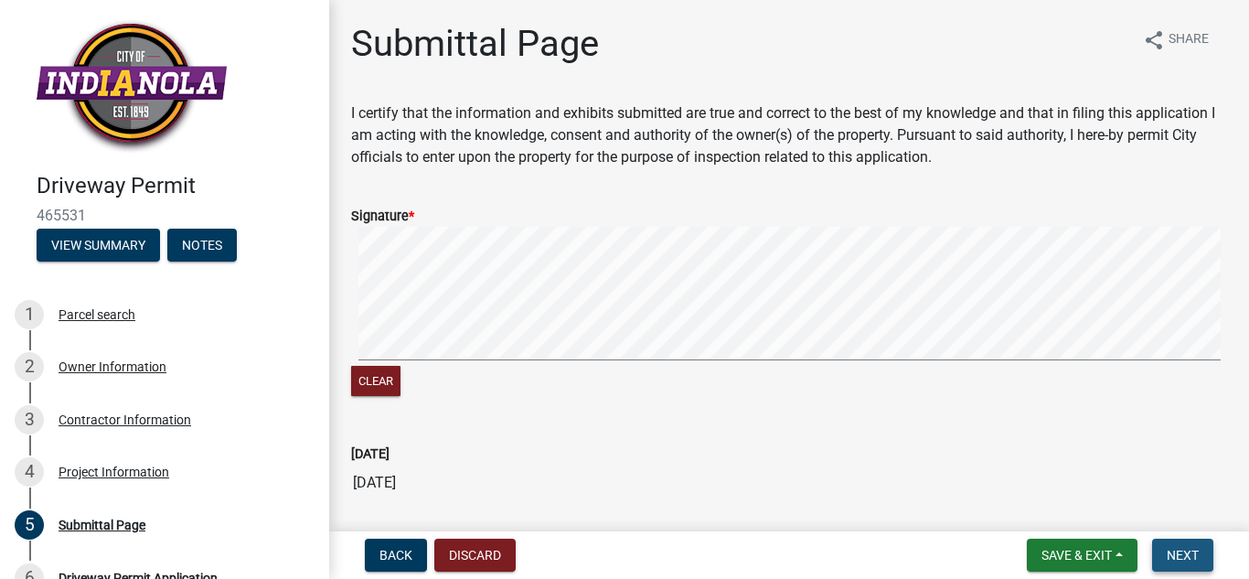
click at [1162, 547] on button "Next" at bounding box center [1182, 554] width 61 height 33
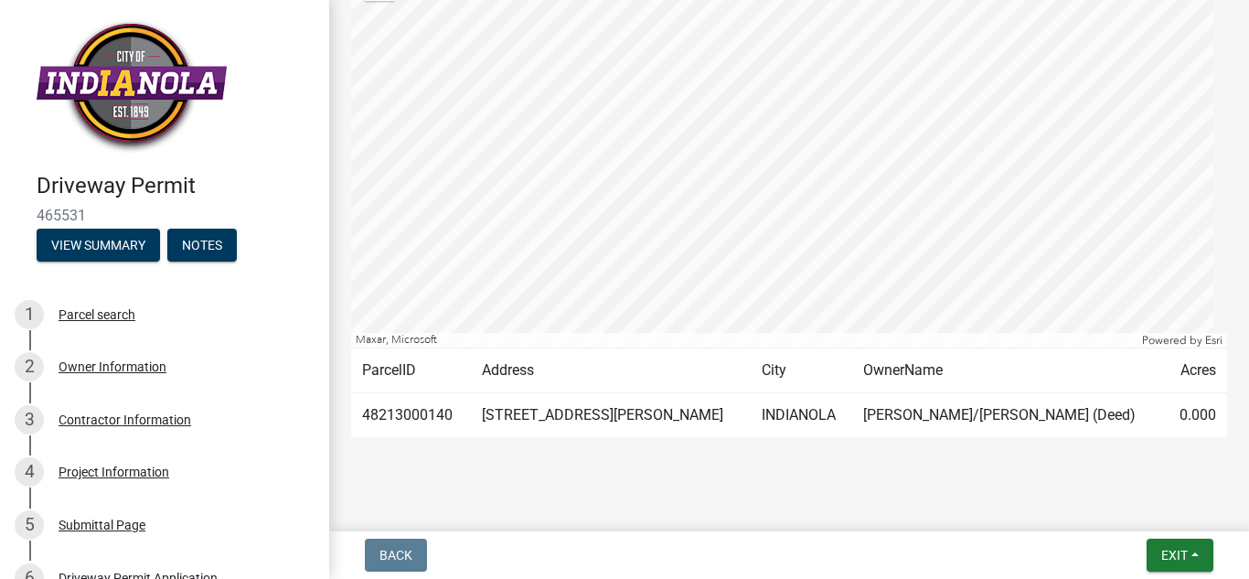
scroll to position [407, 0]
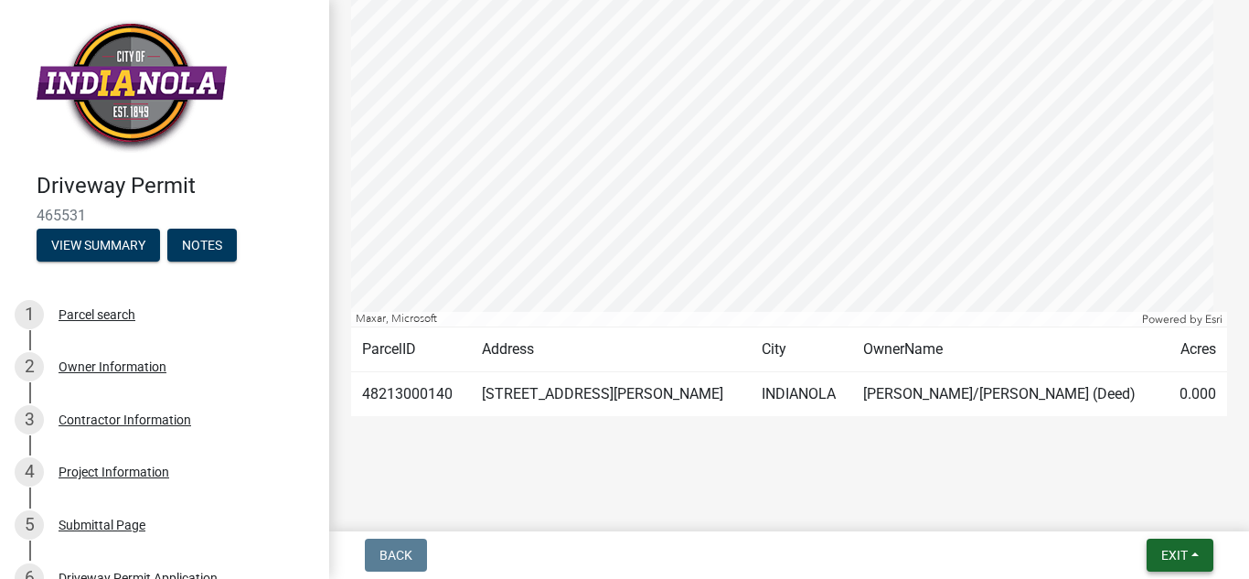
click at [1177, 548] on span "Exit" at bounding box center [1174, 555] width 27 height 15
click at [995, 479] on main "Submitted Thank you for submitting your information. You may view the submitted…" at bounding box center [789, 262] width 920 height 524
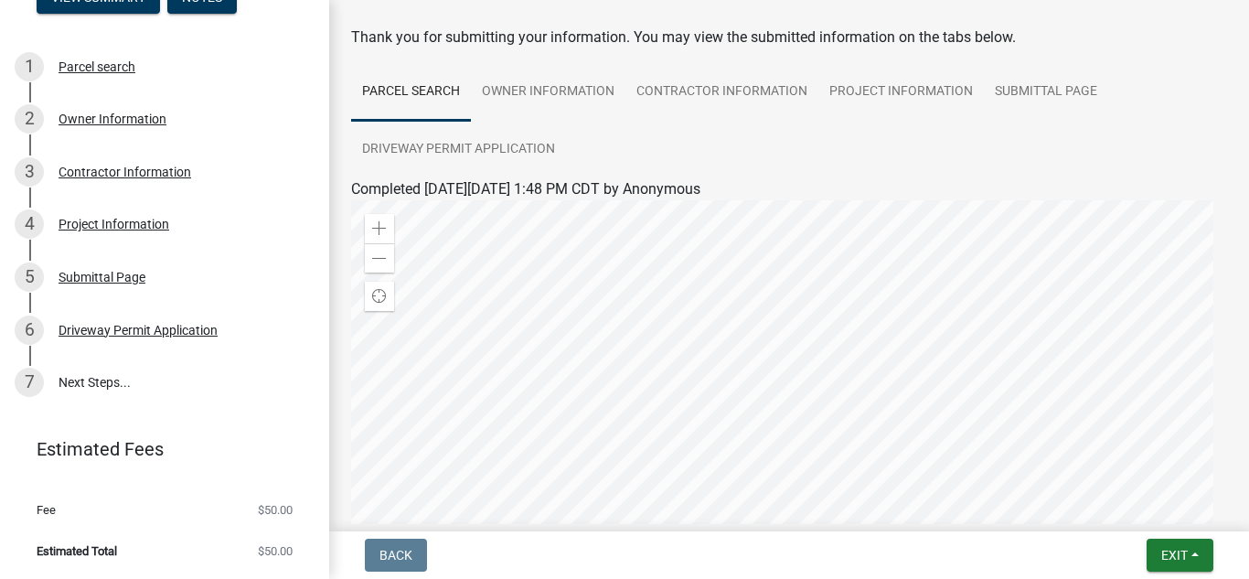
scroll to position [78, 0]
click at [777, 391] on div at bounding box center [789, 426] width 876 height 457
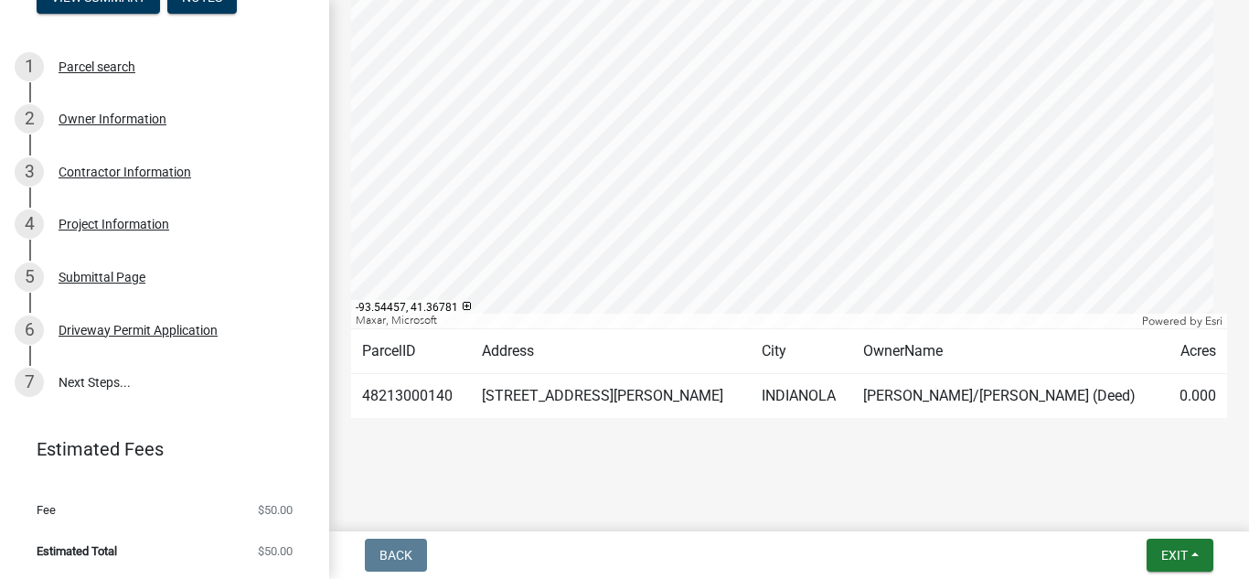
scroll to position [407, 0]
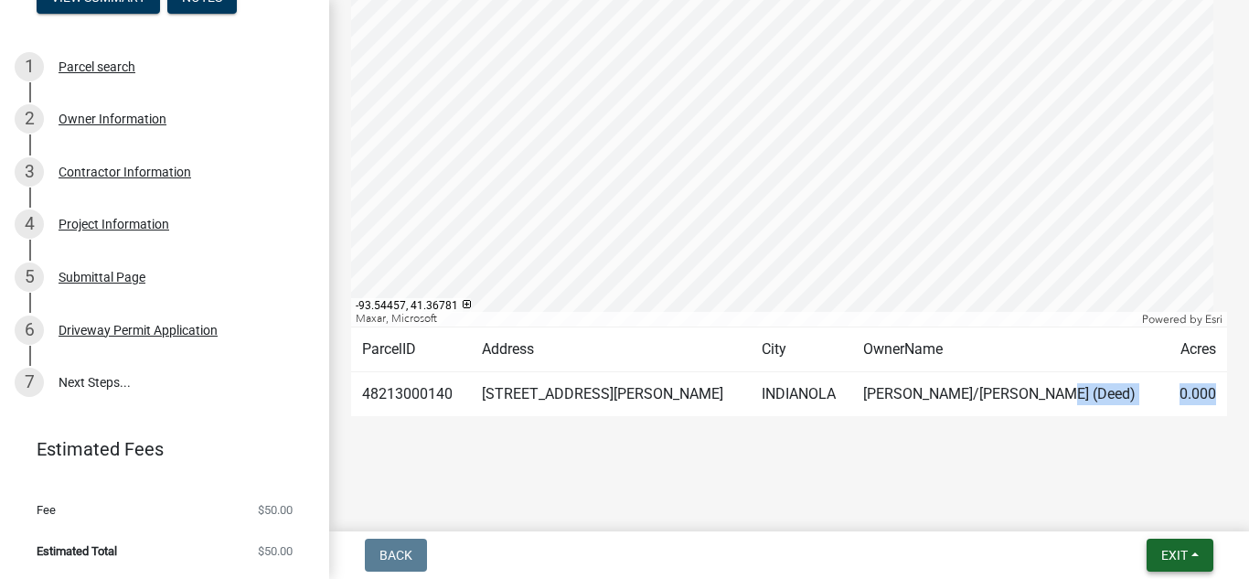
drag, startPoint x: 1011, startPoint y: 389, endPoint x: 1177, endPoint y: 544, distance: 227.7
click at [1177, 544] on wm-app "Driveway Permit 465531 View Summary Notes 1 Parcel search 2 Owner Information 3…" at bounding box center [624, 289] width 1249 height 579
click at [1177, 544] on button "Exit" at bounding box center [1179, 554] width 67 height 33
click at [1117, 464] on button "Save" at bounding box center [1140, 464] width 146 height 44
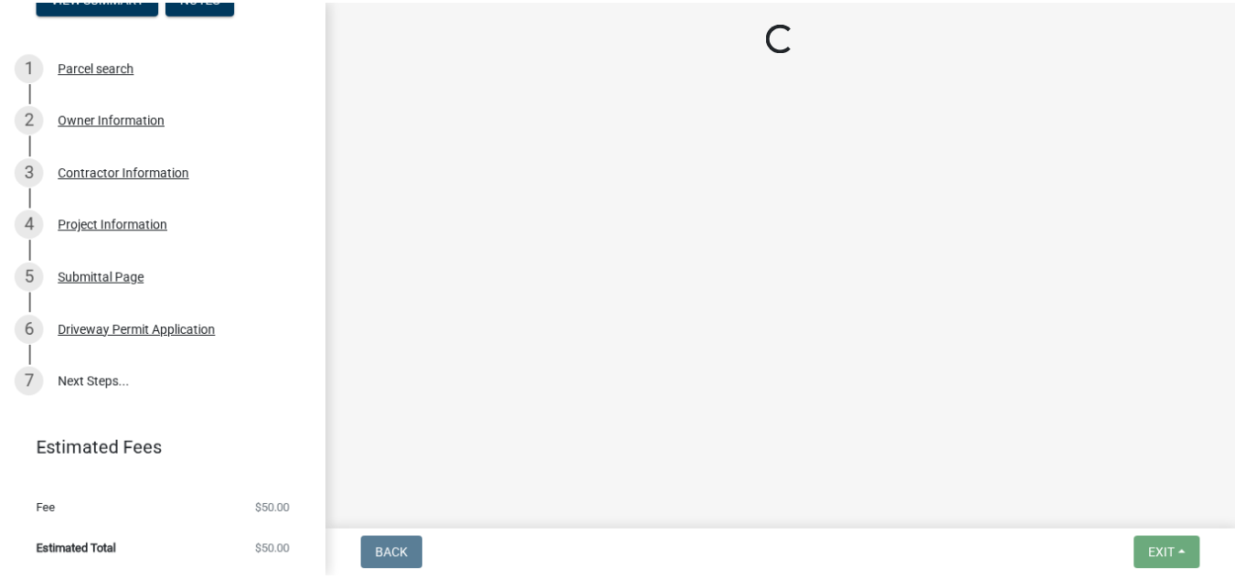
scroll to position [0, 0]
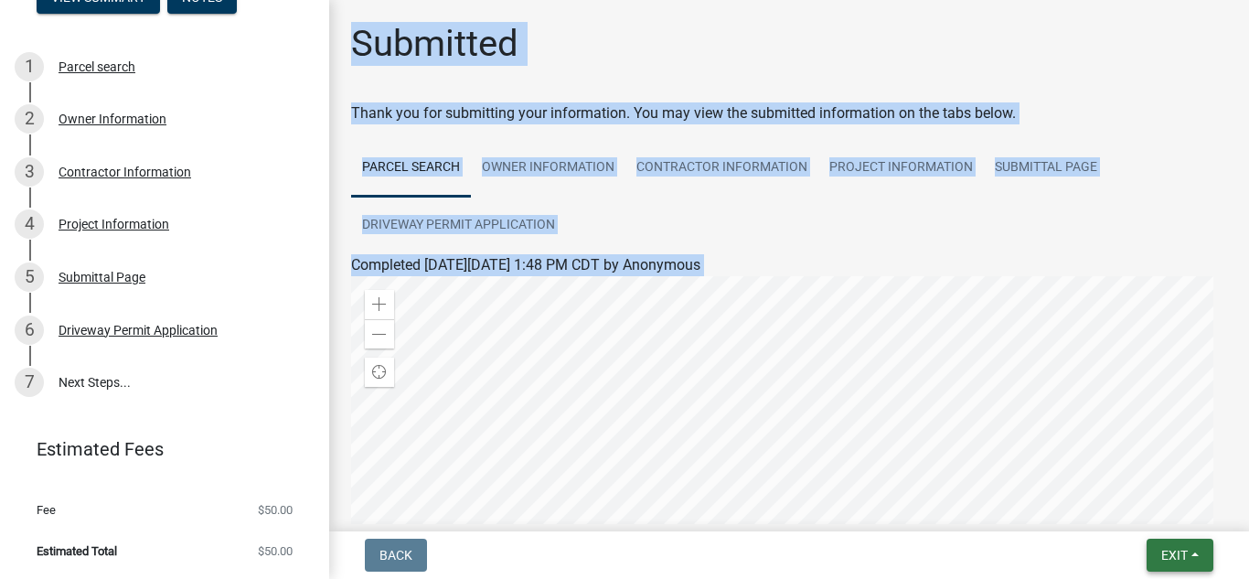
click at [1170, 552] on span "Exit" at bounding box center [1174, 555] width 27 height 15
click at [1139, 496] on button "Save & Exit" at bounding box center [1140, 507] width 146 height 44
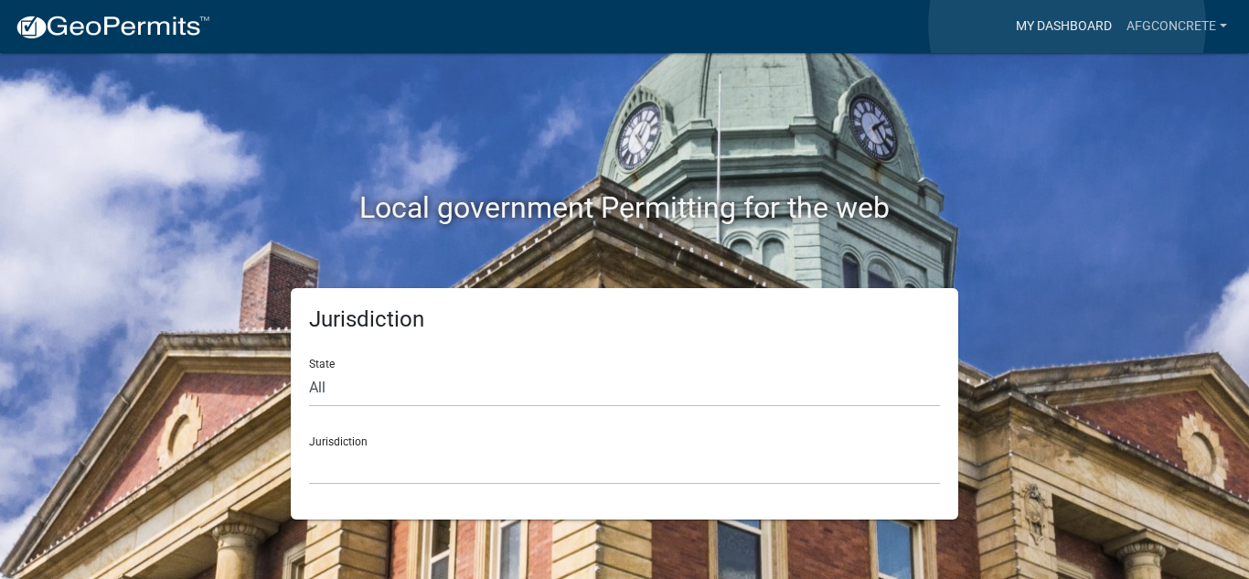
click at [1067, 25] on link "My Dashboard" at bounding box center [1063, 26] width 111 height 35
